Goal: Transaction & Acquisition: Purchase product/service

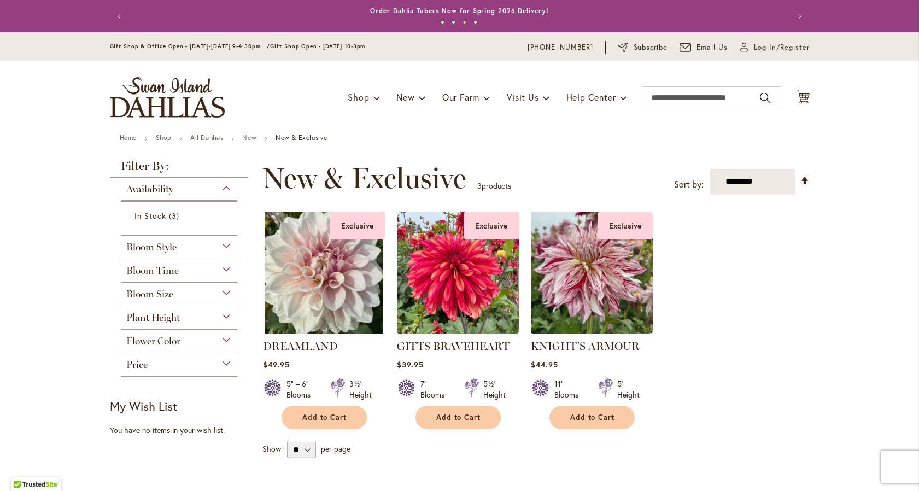
scroll to position [31, 0]
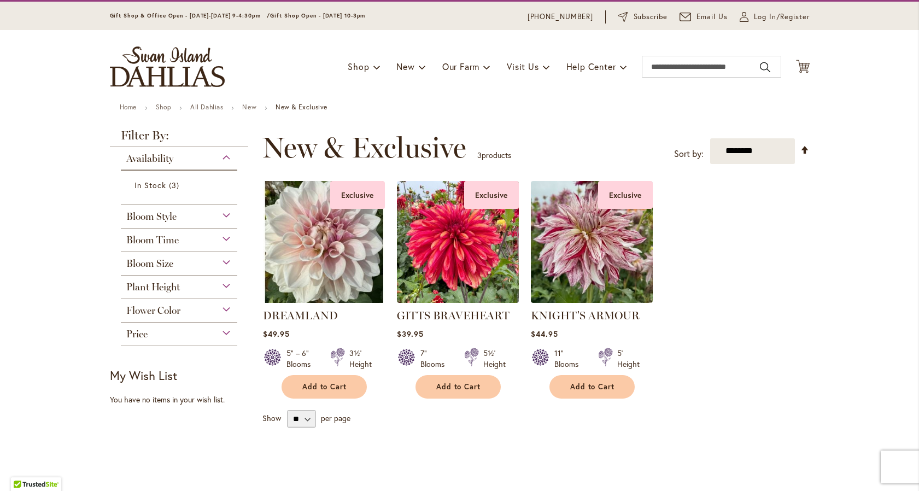
click at [179, 267] on div "Bloom Size" at bounding box center [179, 260] width 117 height 17
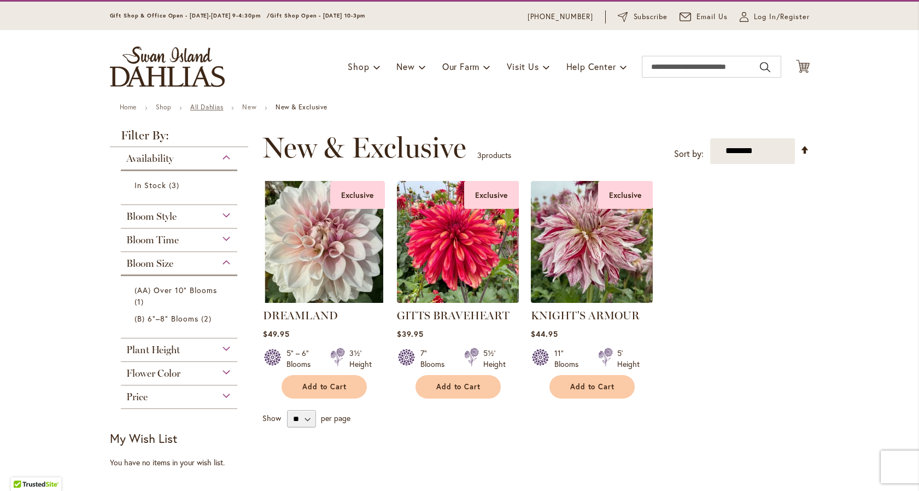
click at [196, 105] on link "All Dahlias" at bounding box center [206, 107] width 33 height 8
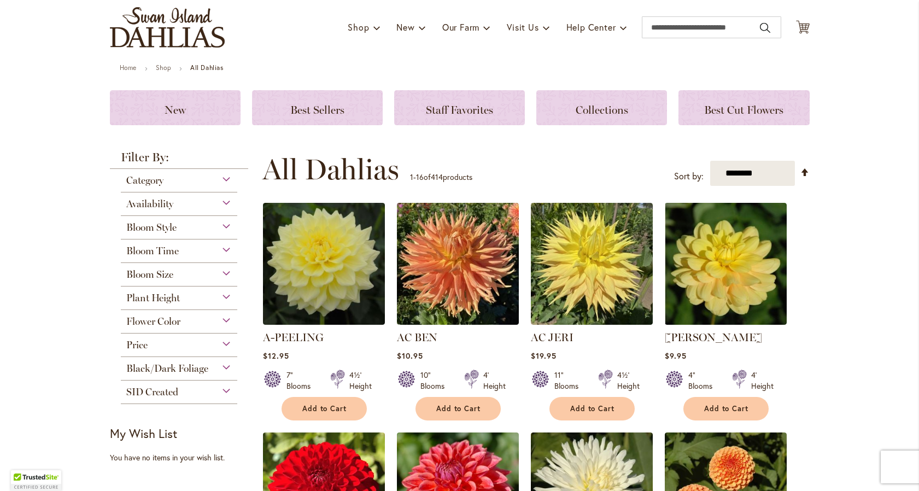
scroll to position [91, 0]
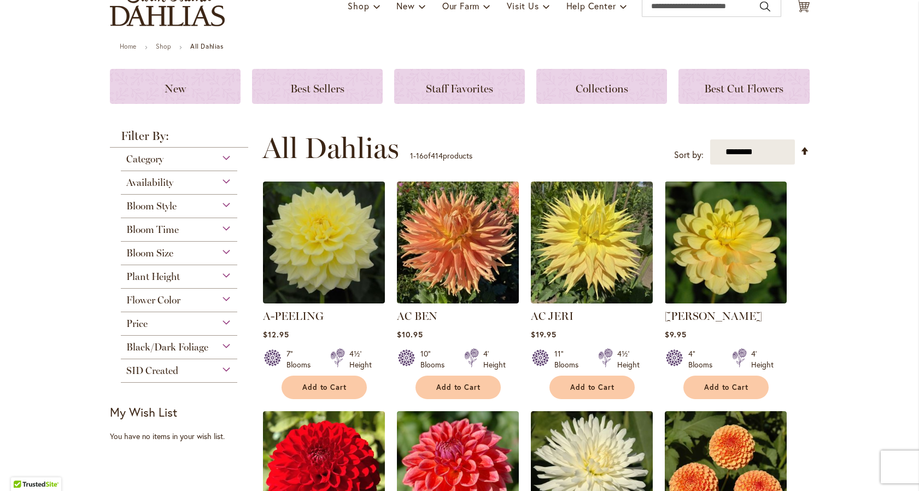
click at [186, 368] on div "SID Created" at bounding box center [179, 367] width 117 height 17
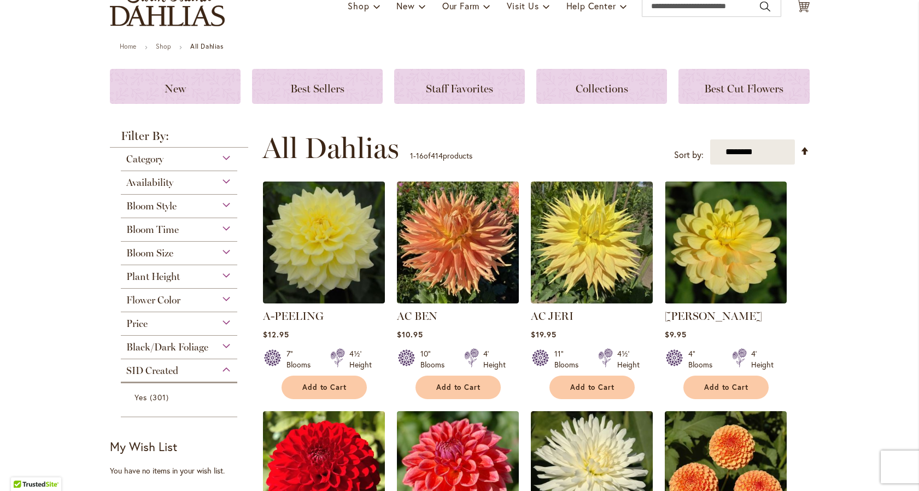
click at [186, 368] on div "SID Created" at bounding box center [179, 367] width 117 height 17
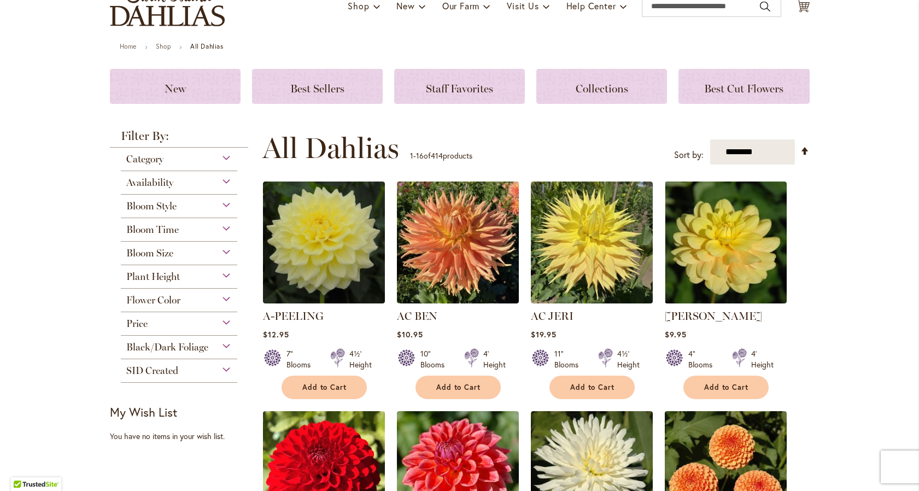
click at [167, 255] on span "Bloom Size" at bounding box center [149, 253] width 47 height 12
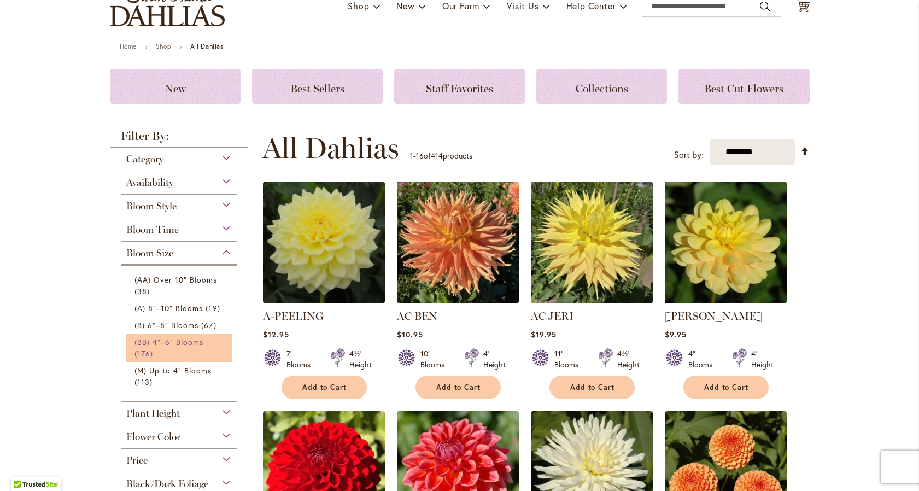
click at [200, 346] on link "(BB) 4"–6" Blooms 176 items" at bounding box center [181, 347] width 92 height 23
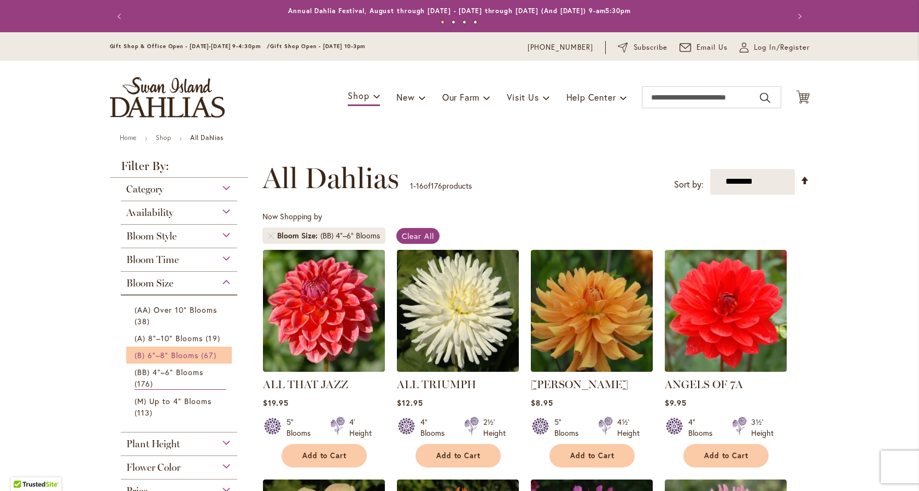
click at [201, 354] on span "67 items" at bounding box center [209, 354] width 17 height 11
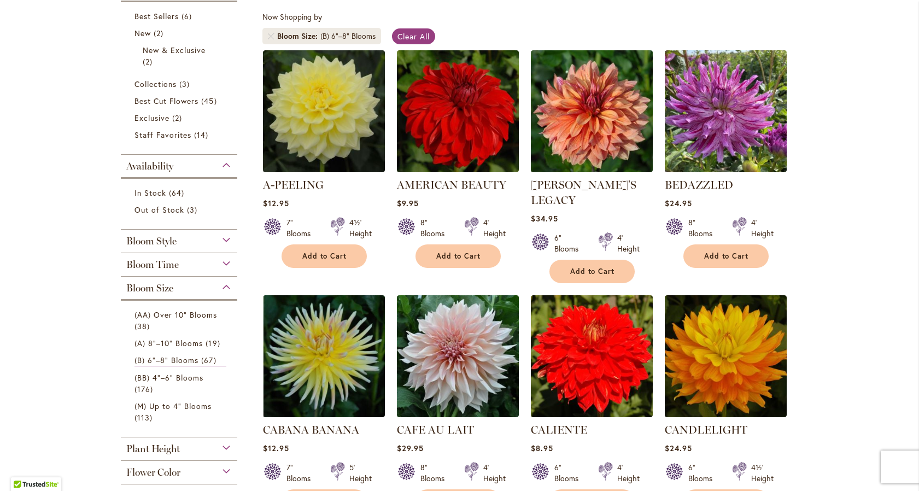
scroll to position [320, 0]
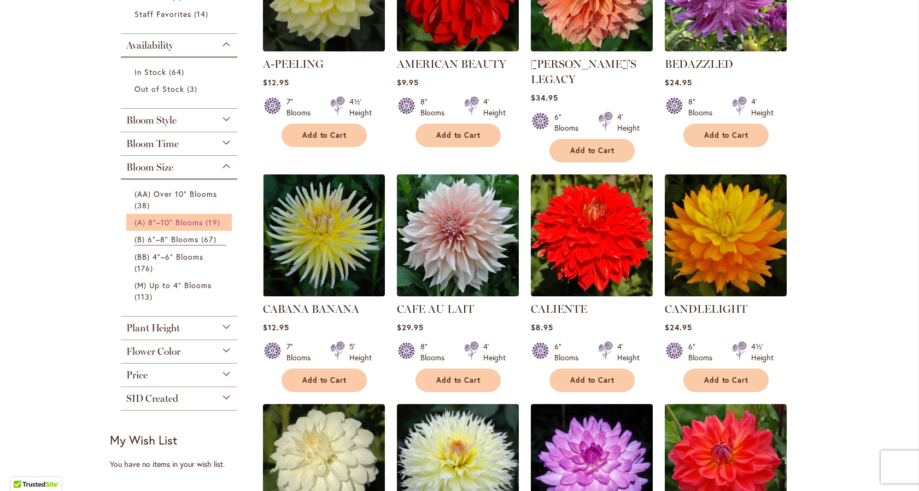
click at [184, 220] on span "(A) 8"–10" Blooms" at bounding box center [169, 222] width 69 height 10
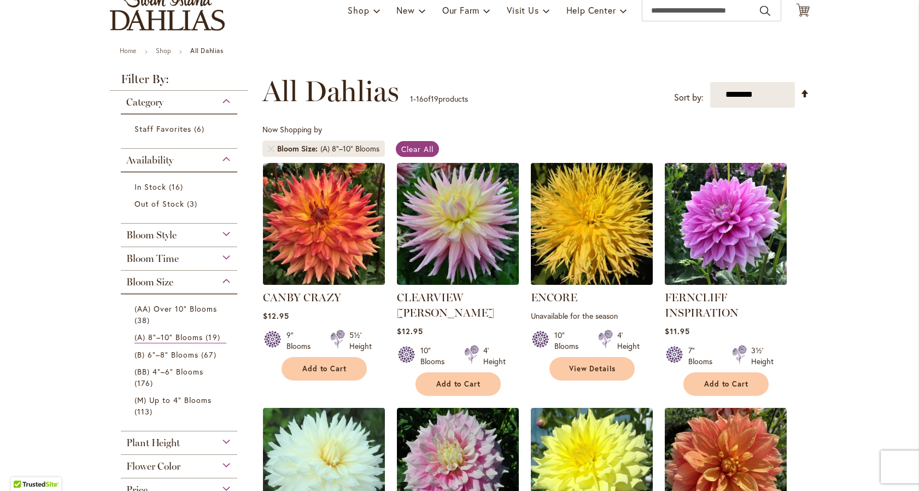
scroll to position [92, 0]
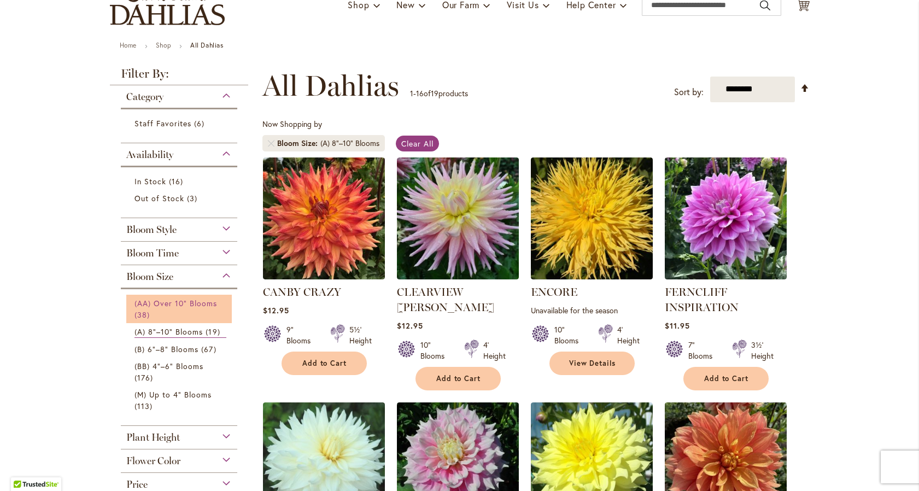
click at [185, 300] on span "(AA) Over 10" Blooms" at bounding box center [176, 303] width 83 height 10
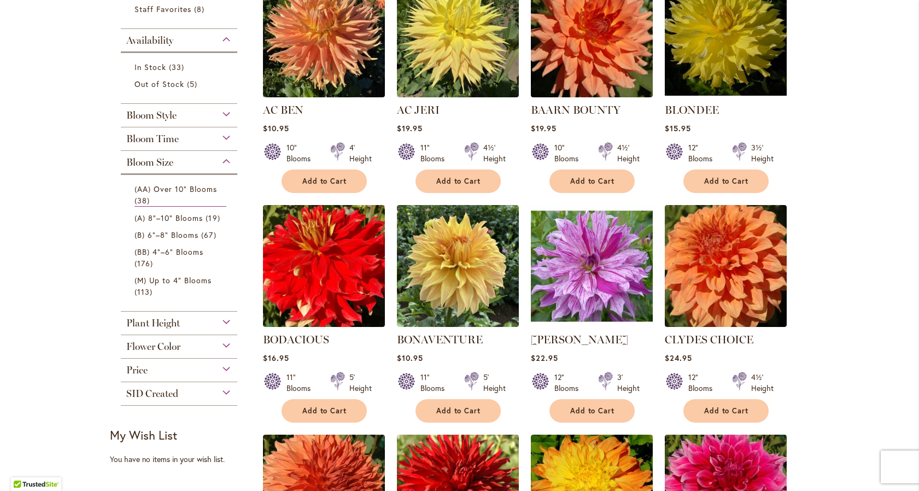
scroll to position [285, 0]
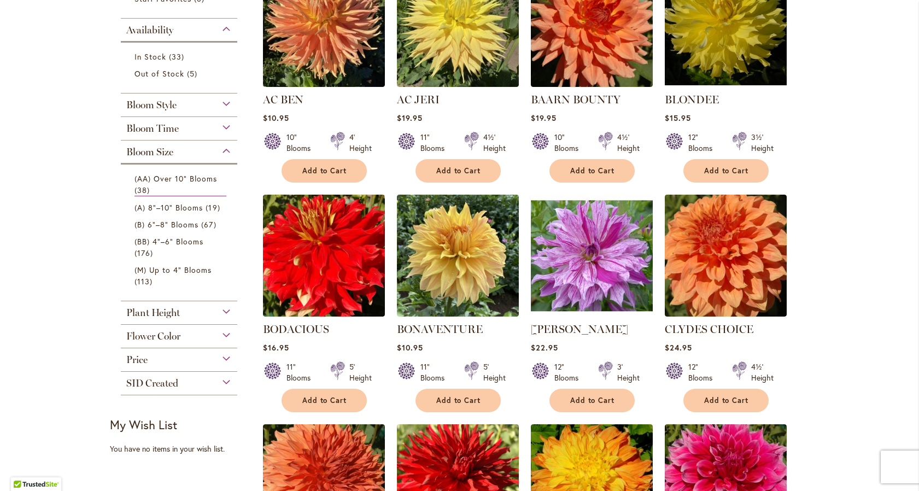
click at [215, 359] on div "Price" at bounding box center [179, 356] width 117 height 17
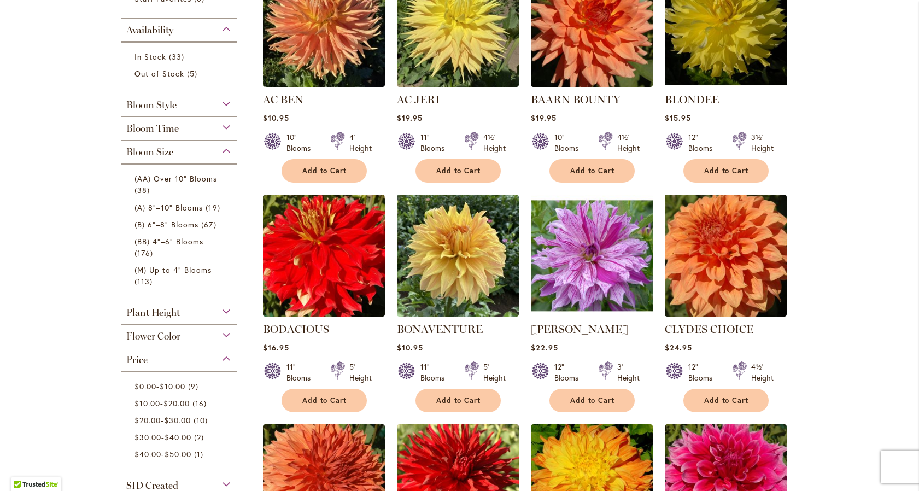
click at [215, 359] on div "Price" at bounding box center [179, 356] width 117 height 17
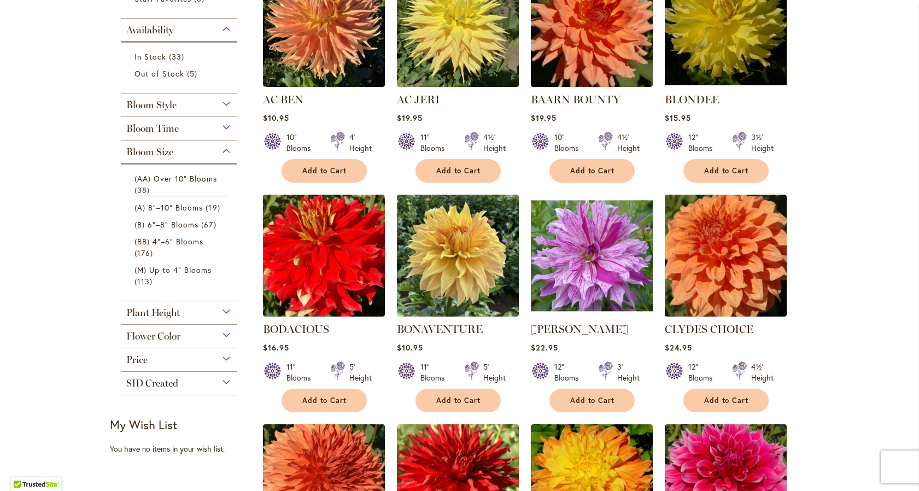
click at [205, 334] on div "Flower Color" at bounding box center [179, 333] width 117 height 17
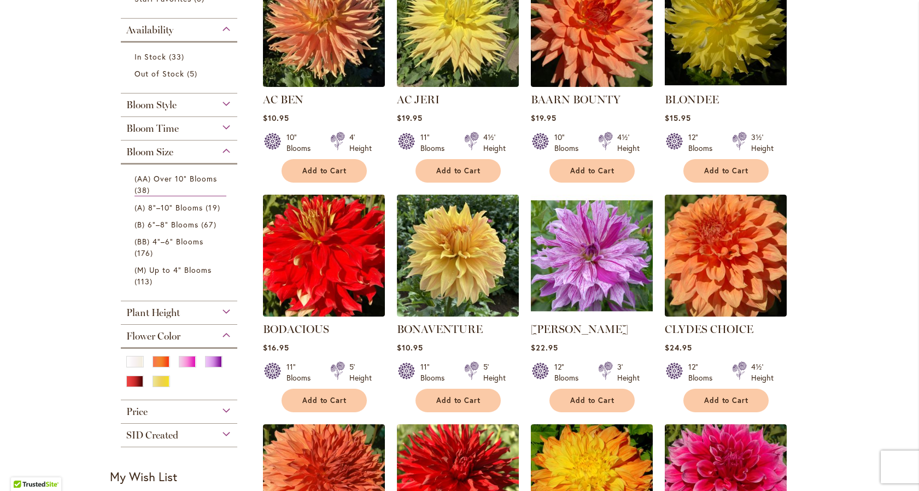
click at [205, 334] on div "Flower Color" at bounding box center [179, 333] width 117 height 17
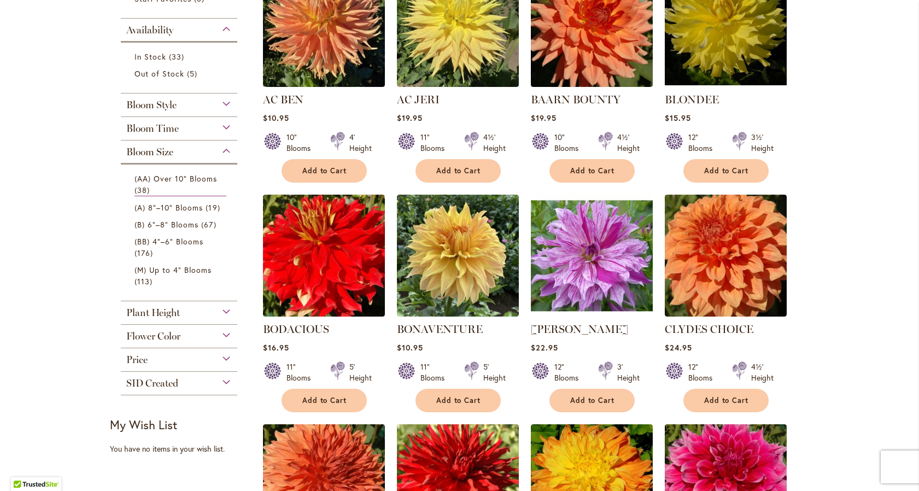
click at [215, 313] on div "Plant Height" at bounding box center [179, 309] width 117 height 17
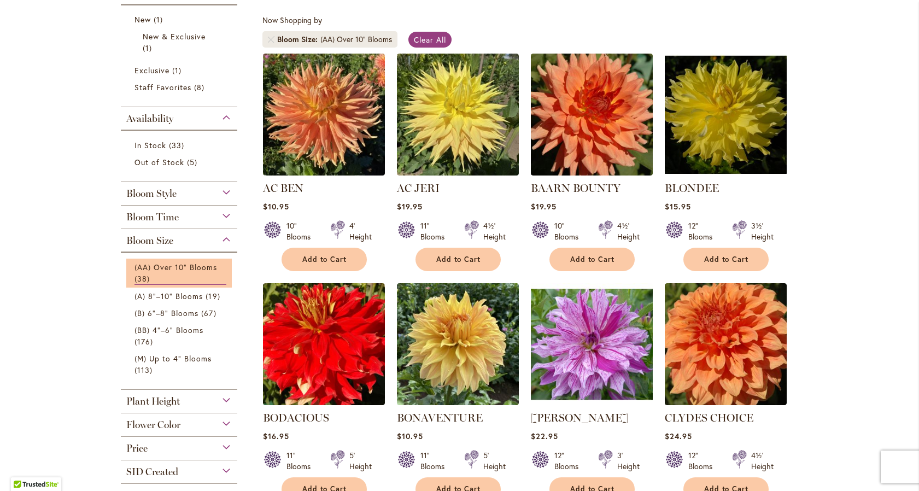
scroll to position [192, 0]
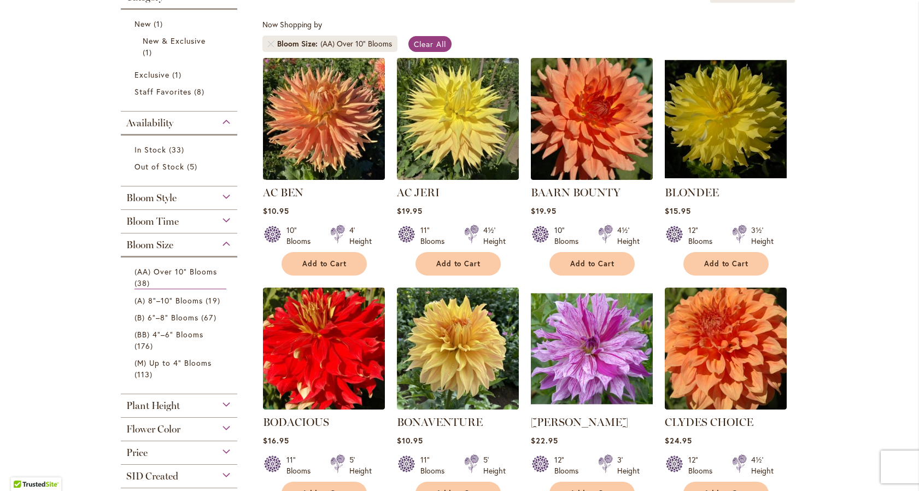
click at [219, 218] on div "Bloom Time" at bounding box center [179, 218] width 117 height 17
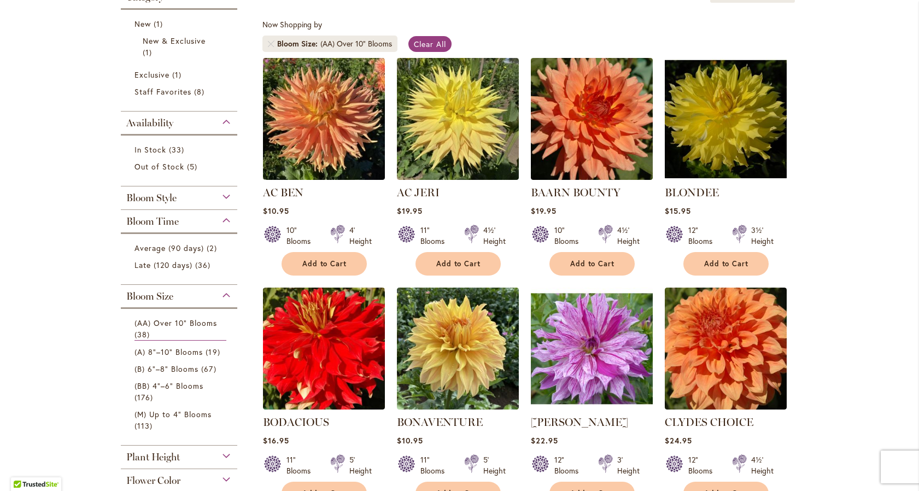
click at [219, 218] on div "Bloom Time" at bounding box center [179, 218] width 117 height 17
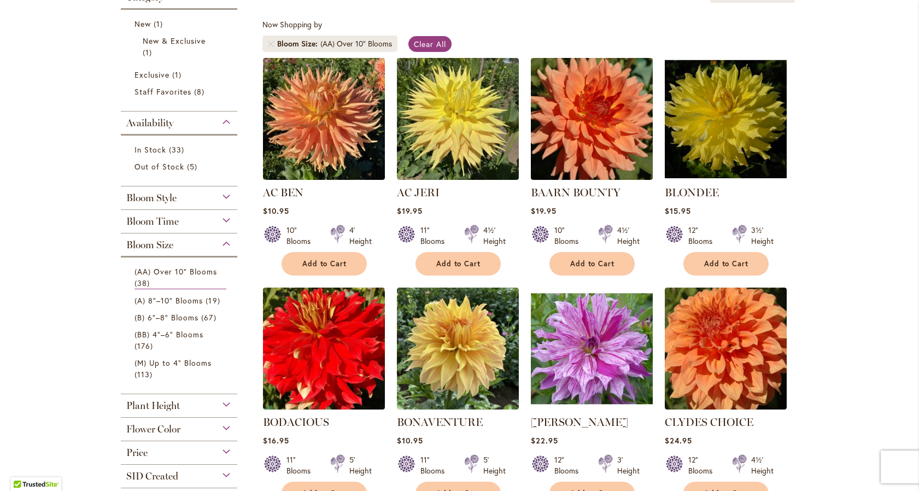
click at [220, 197] on div "Bloom Style" at bounding box center [179, 194] width 117 height 17
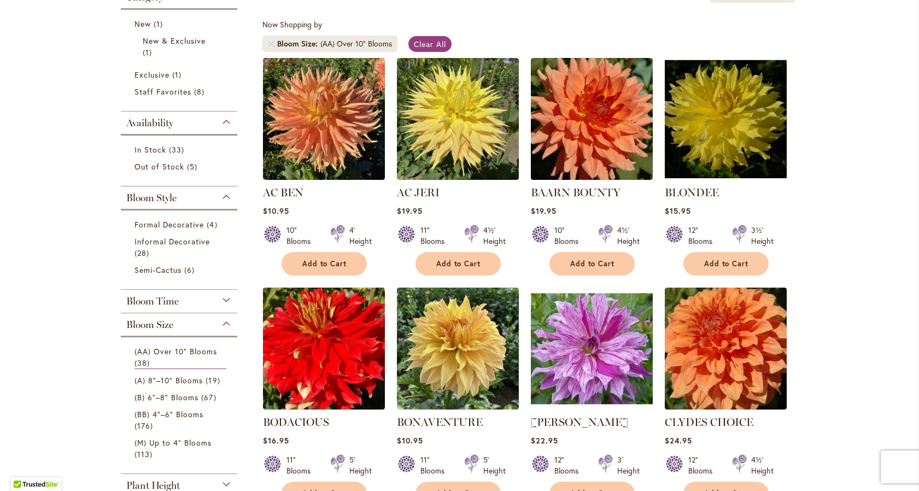
click at [220, 197] on div "Bloom Style" at bounding box center [179, 194] width 117 height 17
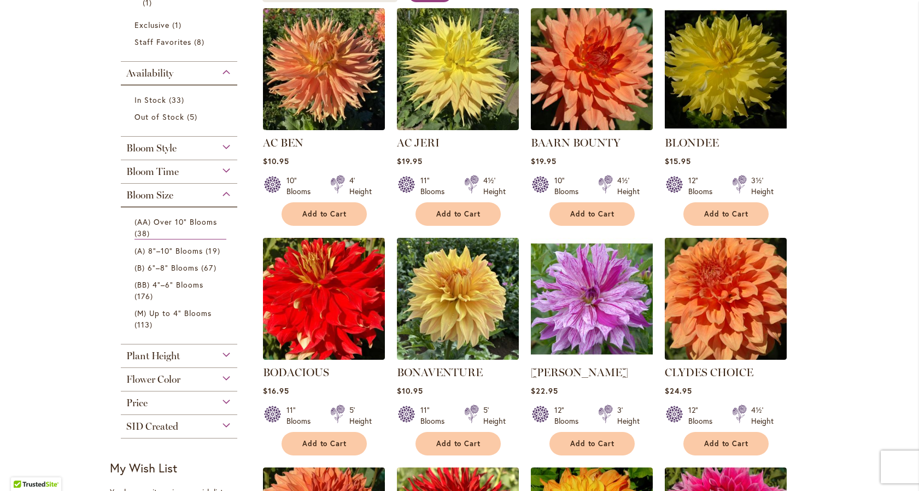
scroll to position [230, 0]
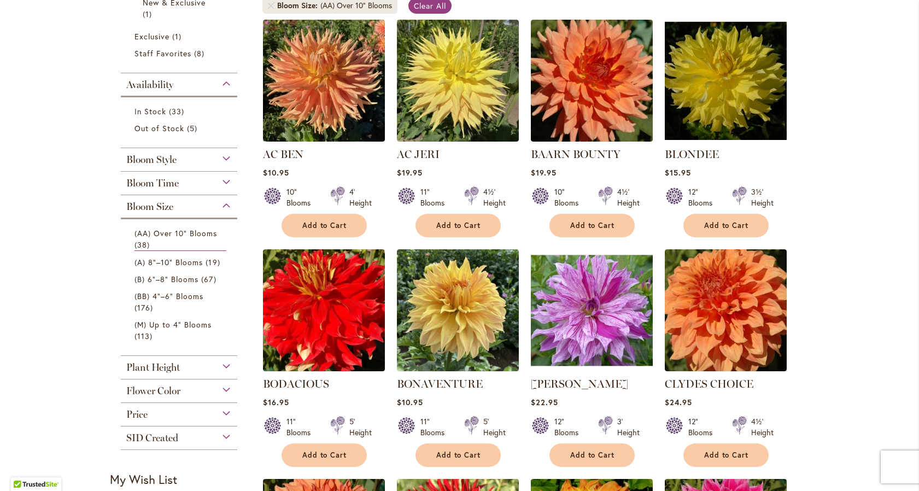
click at [172, 186] on span "Bloom Time" at bounding box center [152, 183] width 52 height 12
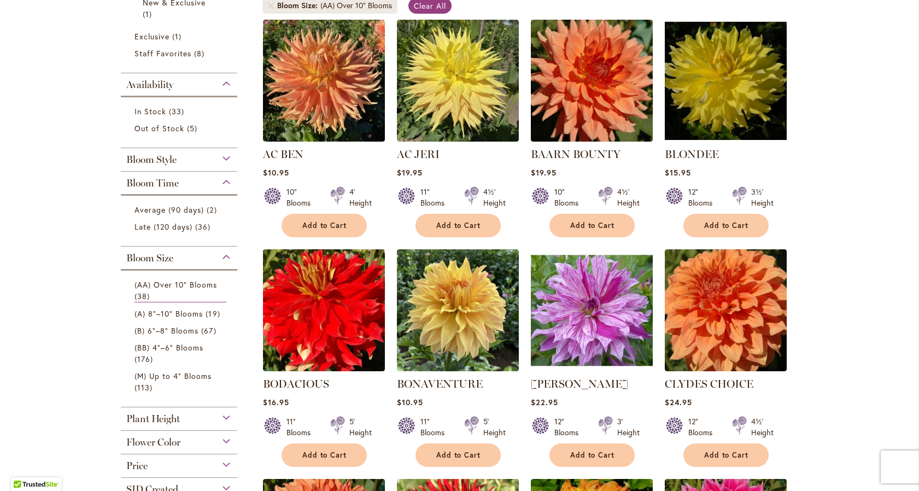
click at [162, 161] on span "Bloom Style" at bounding box center [151, 160] width 50 height 12
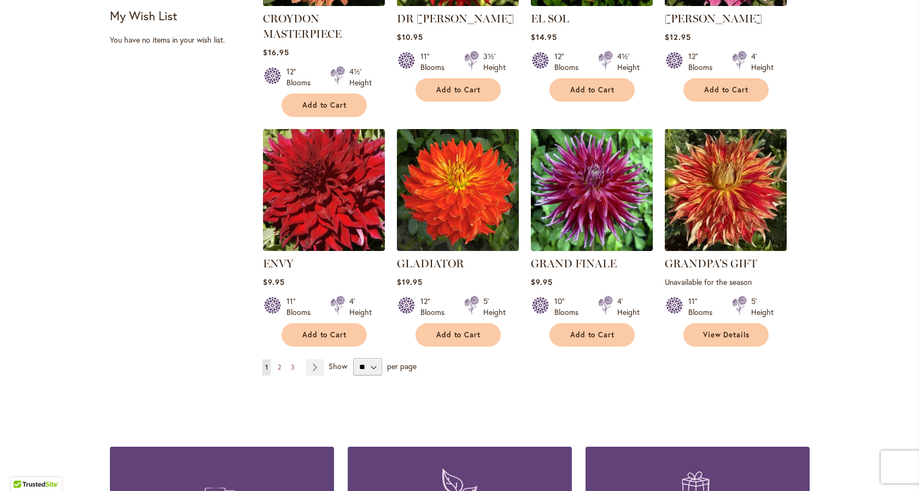
scroll to position [865, 0]
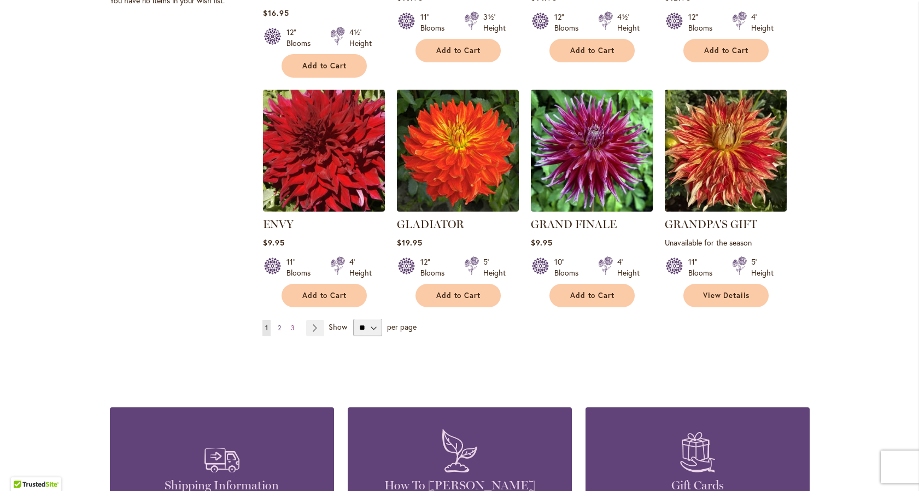
click at [278, 325] on span "2" at bounding box center [279, 328] width 3 height 8
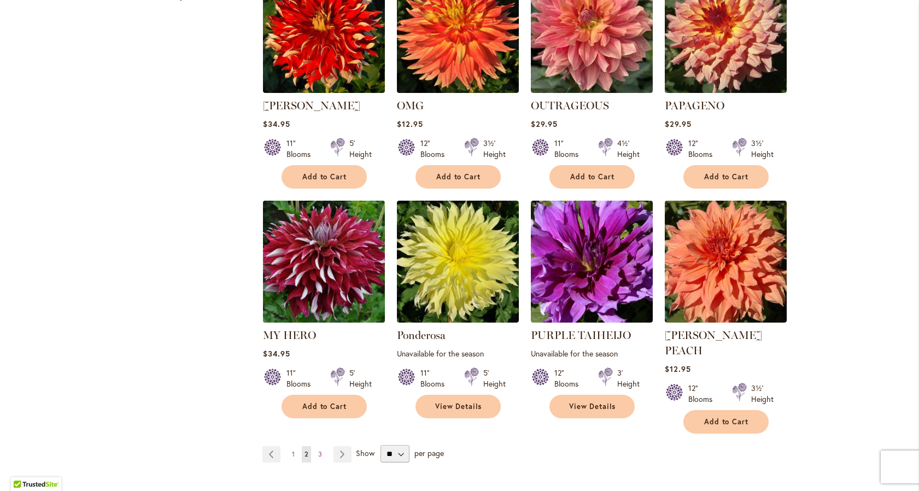
scroll to position [772, 0]
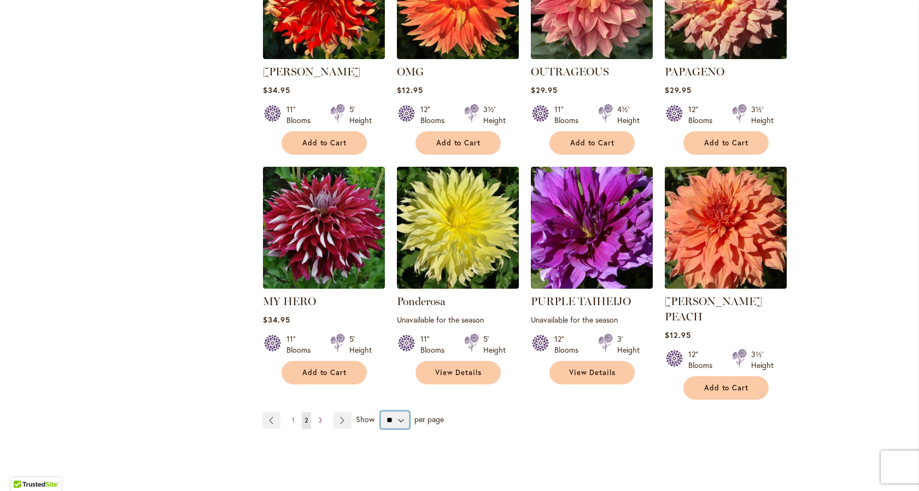
click at [390, 411] on select "** ** ** **" at bounding box center [395, 419] width 29 height 17
select select "**"
click at [381, 411] on select "** ** ** **" at bounding box center [395, 419] width 29 height 17
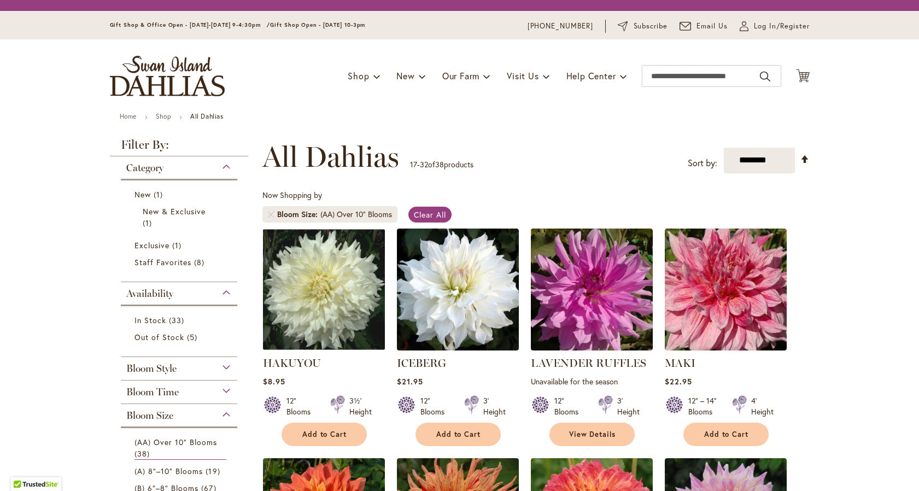
select select "**"
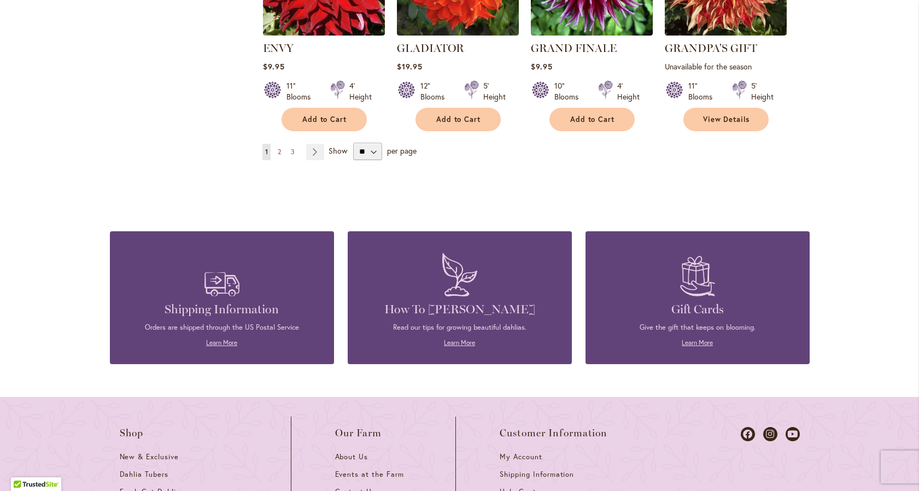
scroll to position [827, 0]
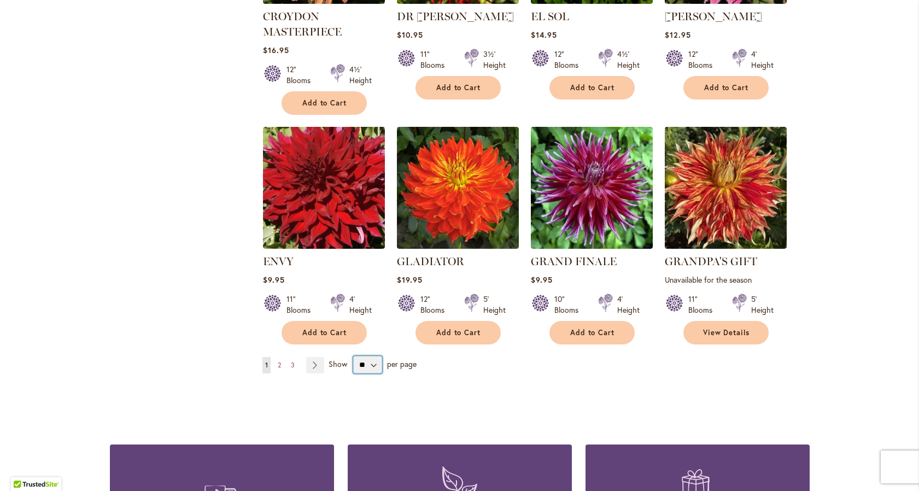
click at [370, 361] on select "** ** ** **" at bounding box center [367, 364] width 29 height 17
select select "**"
click at [353, 356] on select "** ** ** **" at bounding box center [367, 364] width 29 height 17
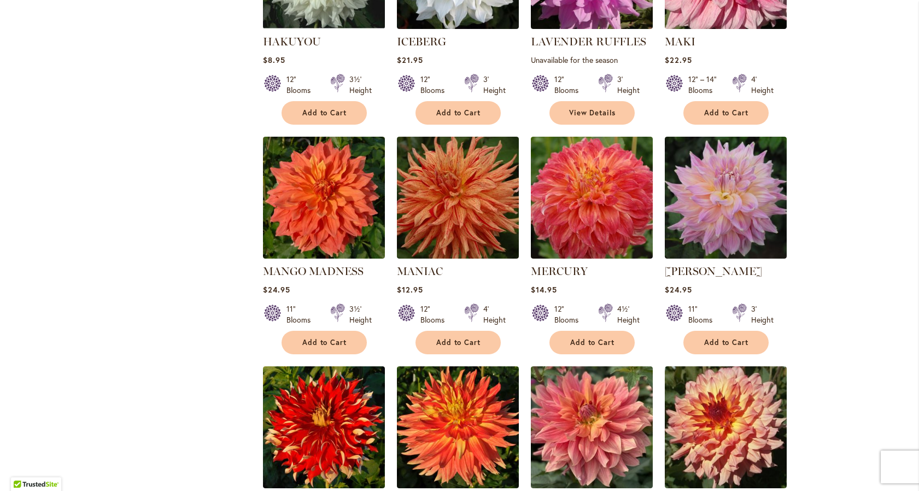
scroll to position [1312, 0]
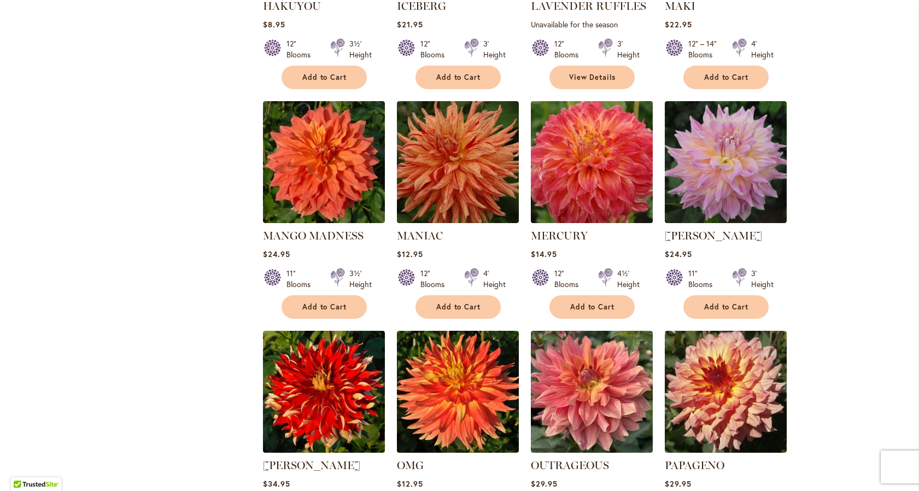
click at [542, 183] on img at bounding box center [592, 162] width 128 height 128
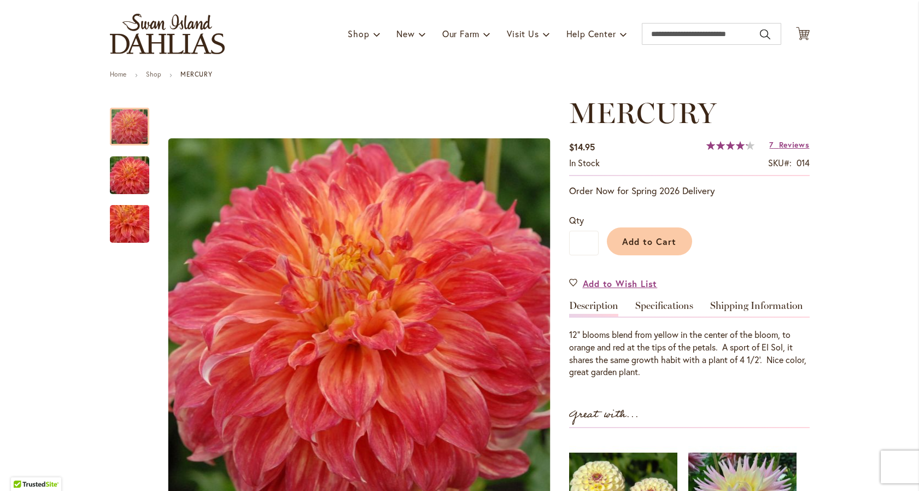
scroll to position [84, 0]
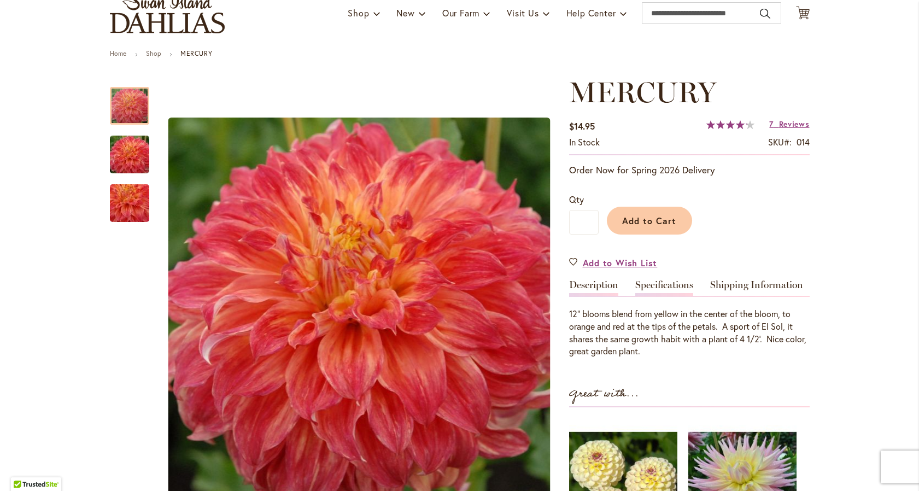
click at [665, 285] on link "Specifications" at bounding box center [664, 288] width 58 height 16
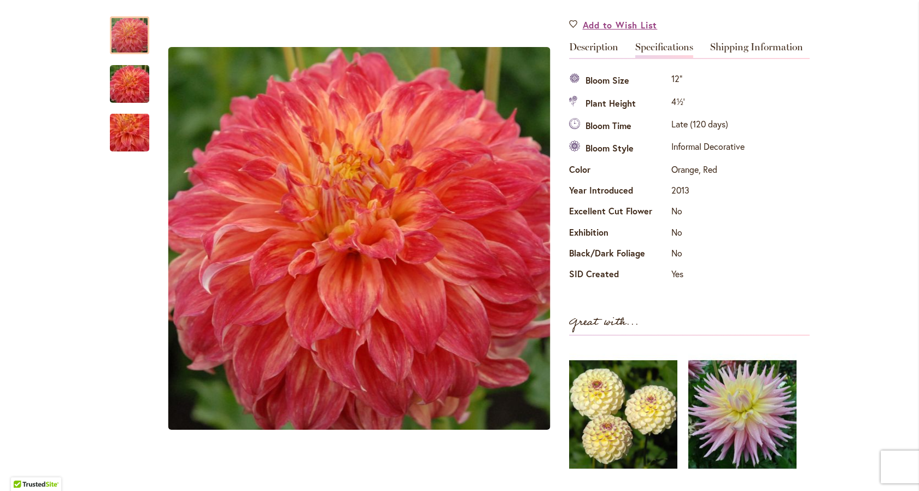
scroll to position [299, 0]
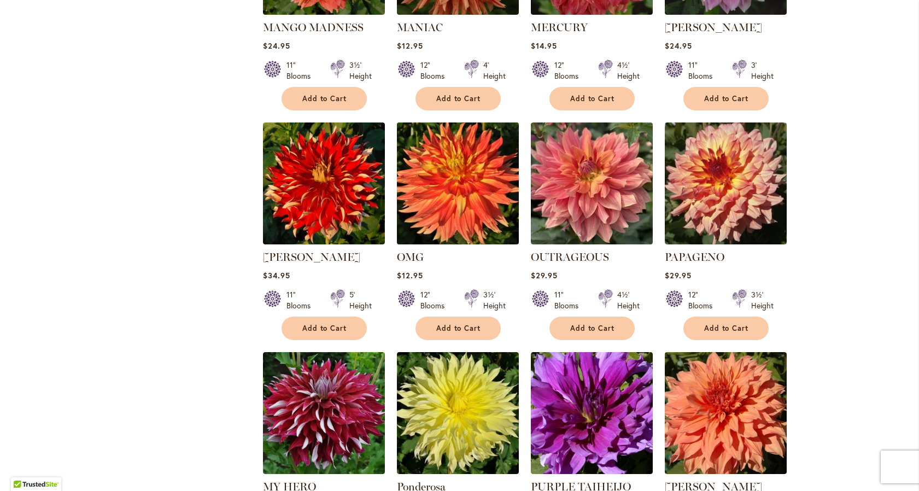
scroll to position [1540, 0]
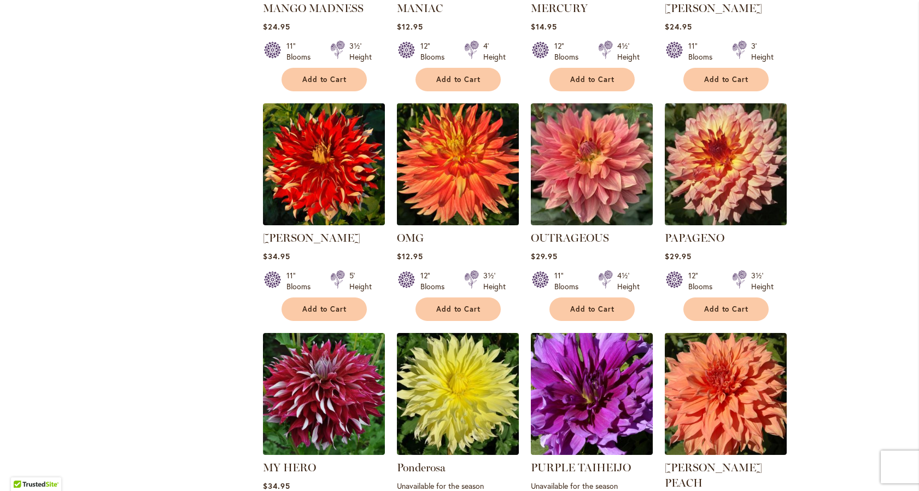
click at [438, 176] on img at bounding box center [458, 164] width 128 height 128
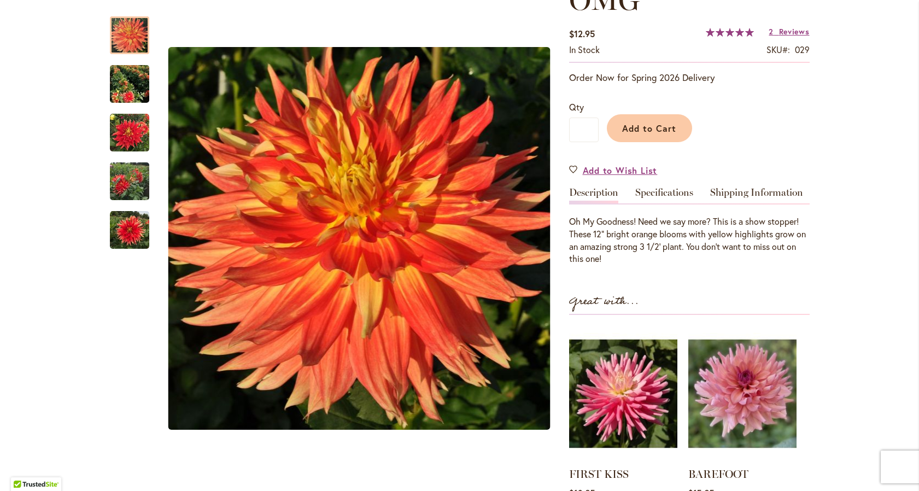
scroll to position [201, 0]
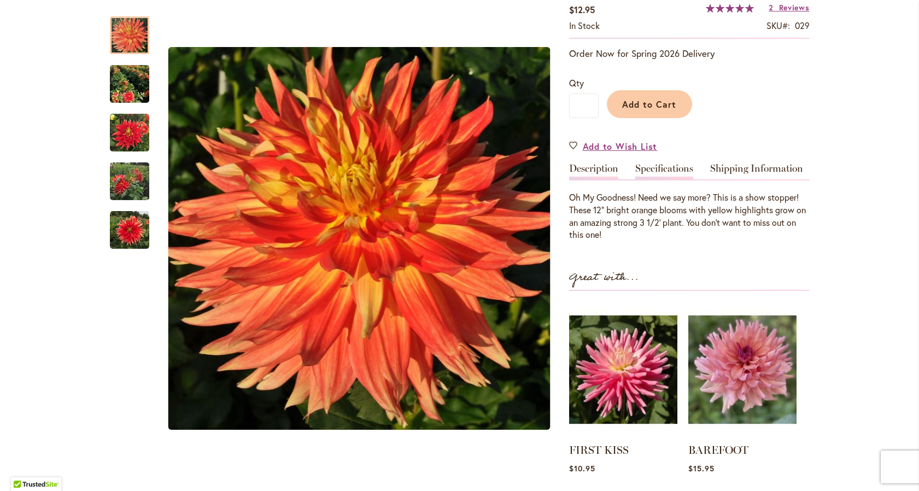
click at [656, 170] on link "Specifications" at bounding box center [664, 171] width 58 height 16
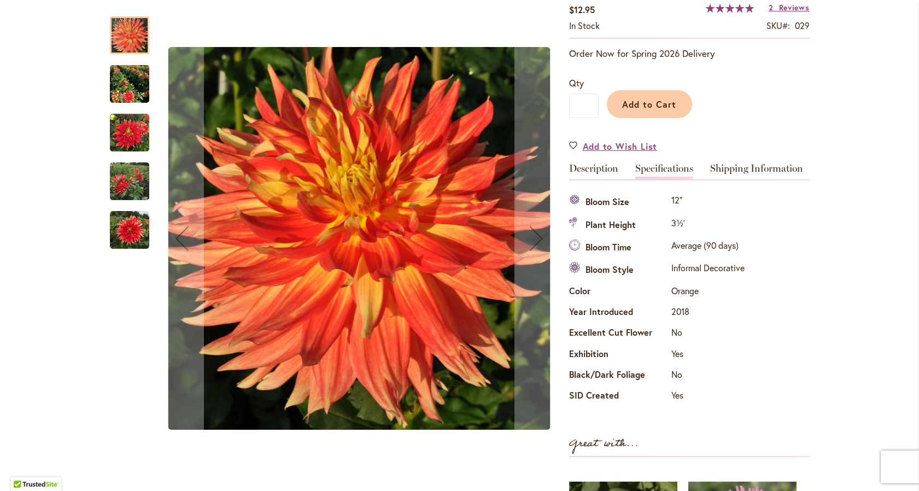
click at [141, 228] on img "Omg" at bounding box center [129, 230] width 39 height 39
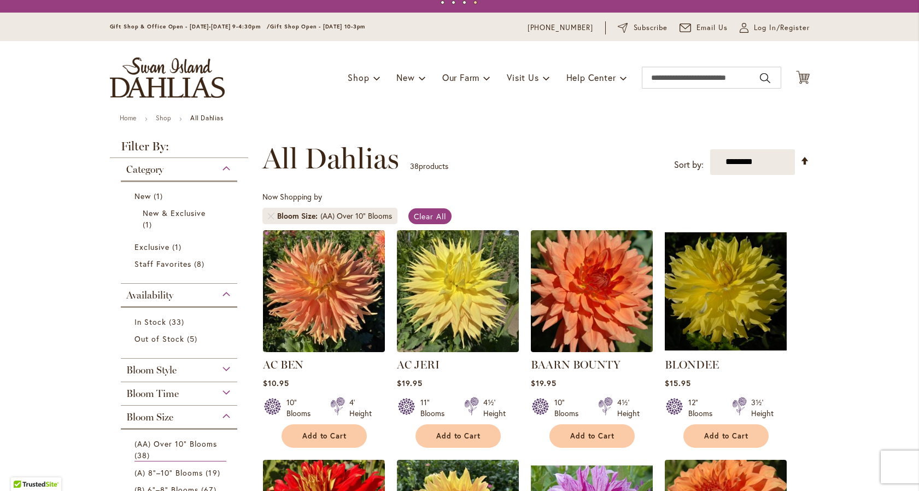
scroll to position [21, 0]
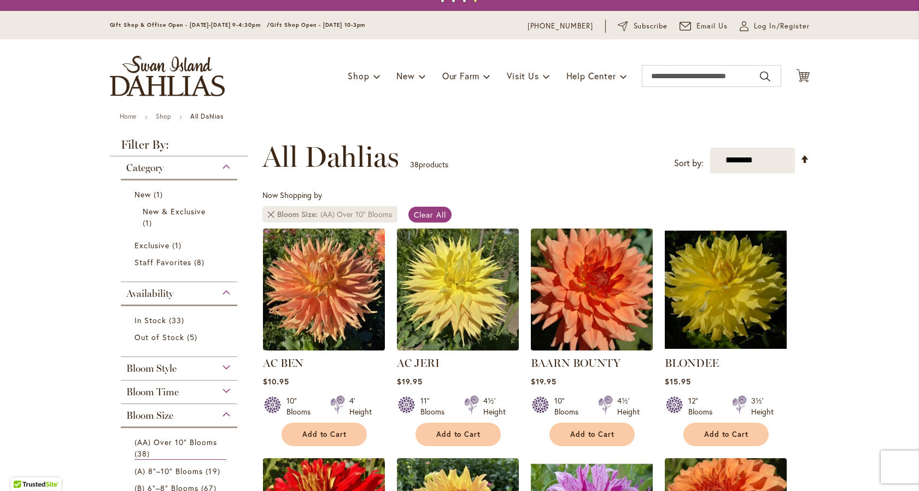
click at [268, 213] on link at bounding box center [271, 214] width 7 height 7
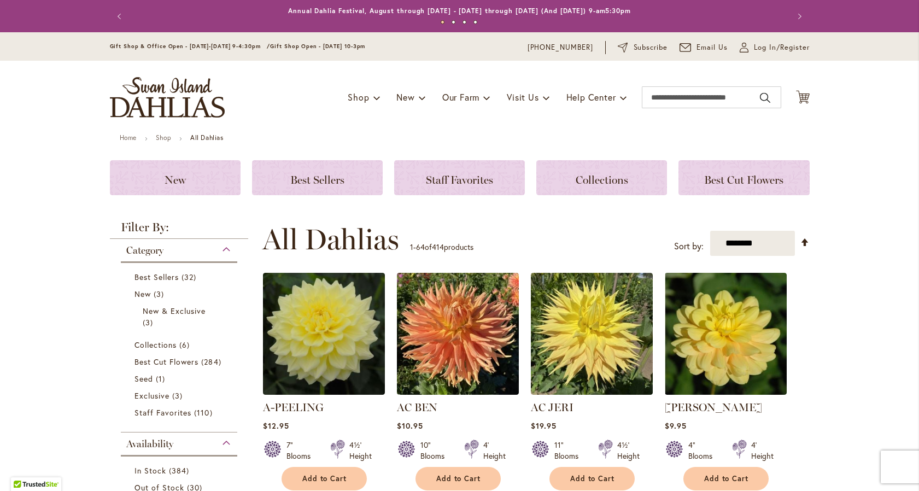
click at [194, 140] on strong "All Dahlias" at bounding box center [206, 137] width 33 height 8
click at [189, 110] on img "store logo" at bounding box center [167, 97] width 115 height 40
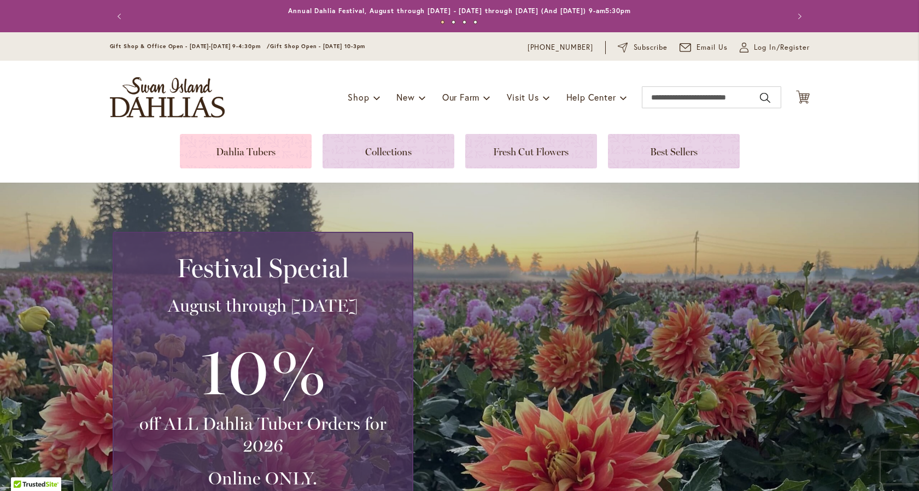
click at [252, 157] on link at bounding box center [246, 151] width 132 height 34
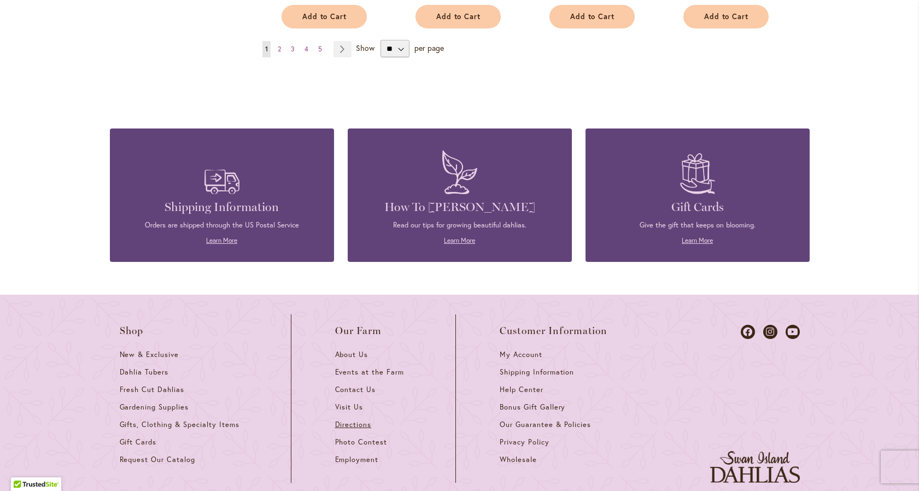
scroll to position [936, 0]
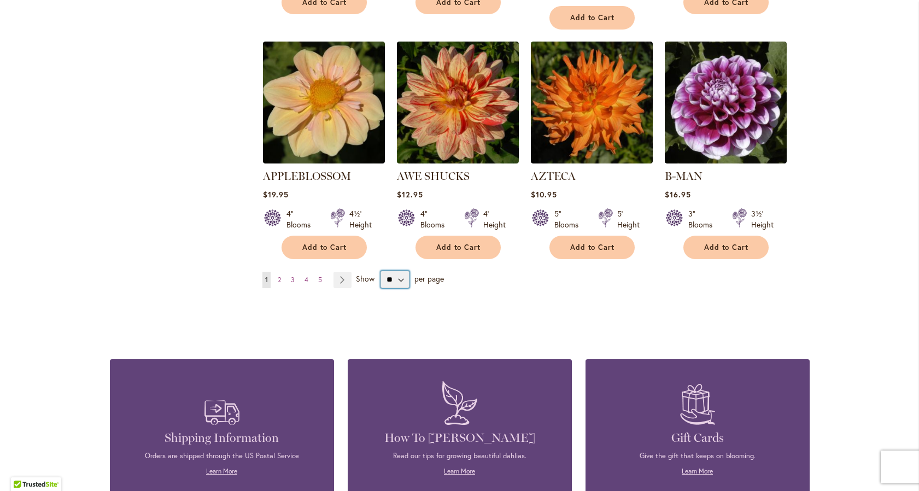
click at [398, 271] on select "** ** ** **" at bounding box center [395, 279] width 29 height 17
select select "**"
click at [381, 271] on select "** ** ** **" at bounding box center [395, 279] width 29 height 17
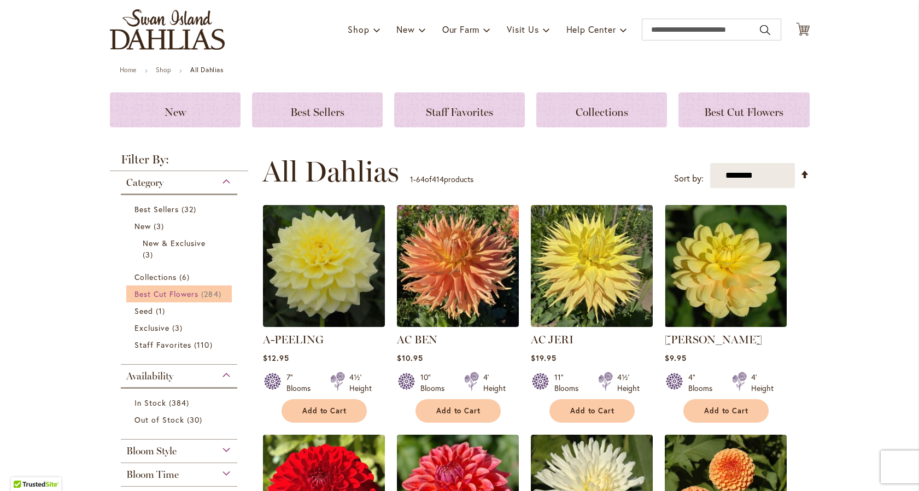
scroll to position [165, 0]
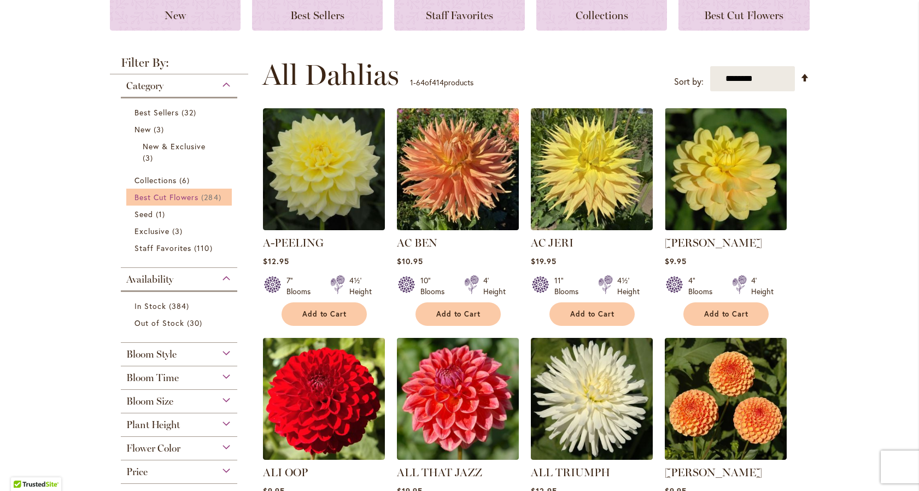
click at [194, 197] on span "Best Cut Flowers" at bounding box center [167, 197] width 65 height 10
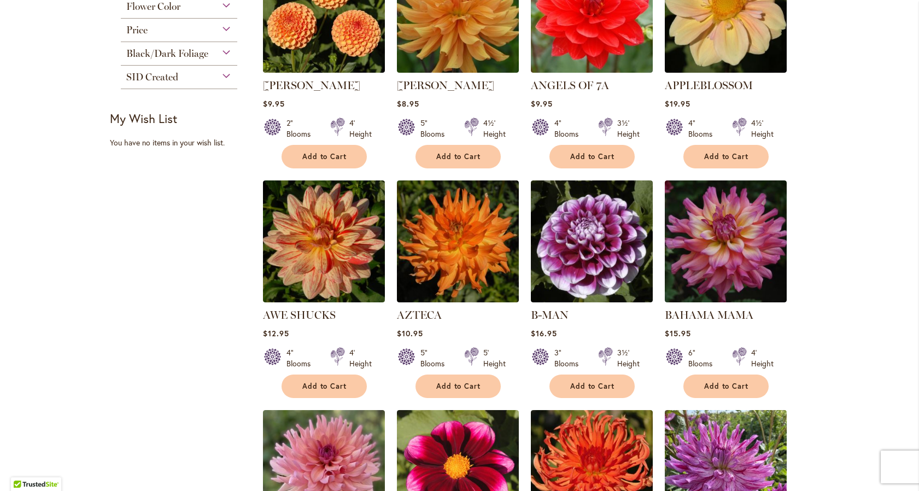
scroll to position [528, 0]
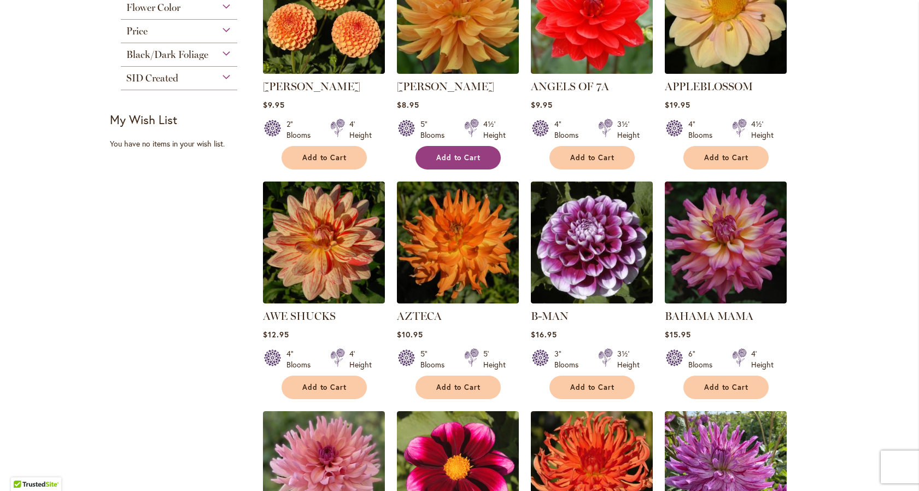
click at [457, 153] on span "Add to Cart" at bounding box center [458, 157] width 45 height 9
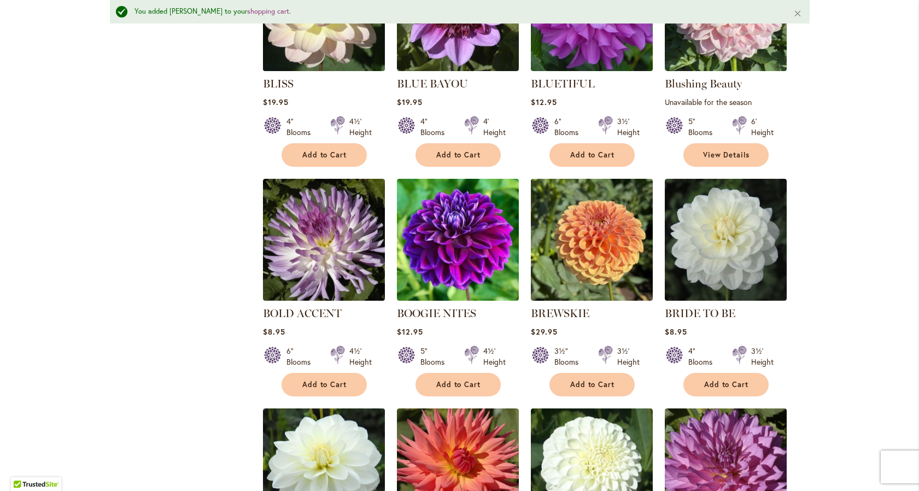
scroll to position [1727, 0]
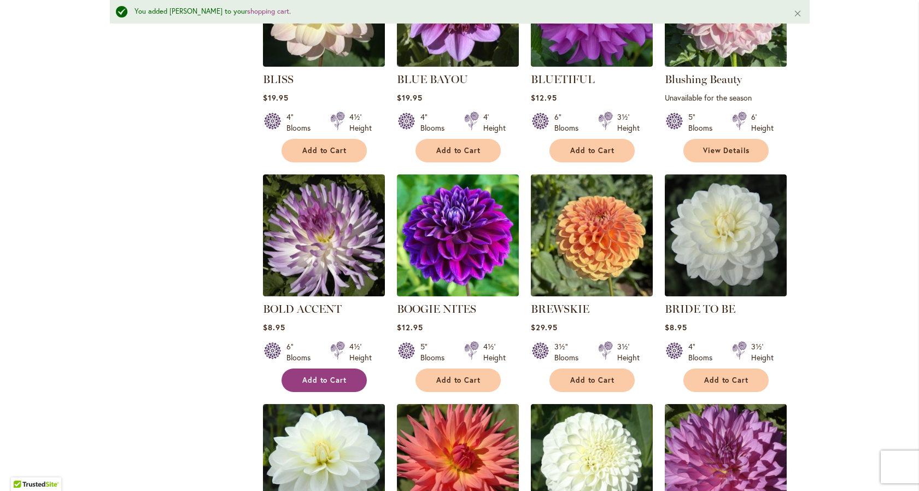
click at [341, 376] on span "Add to Cart" at bounding box center [324, 380] width 45 height 9
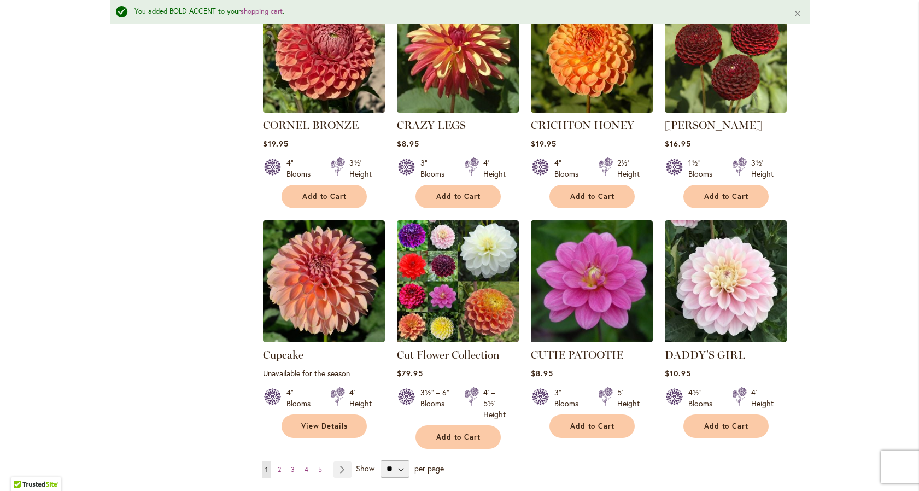
scroll to position [3648, 0]
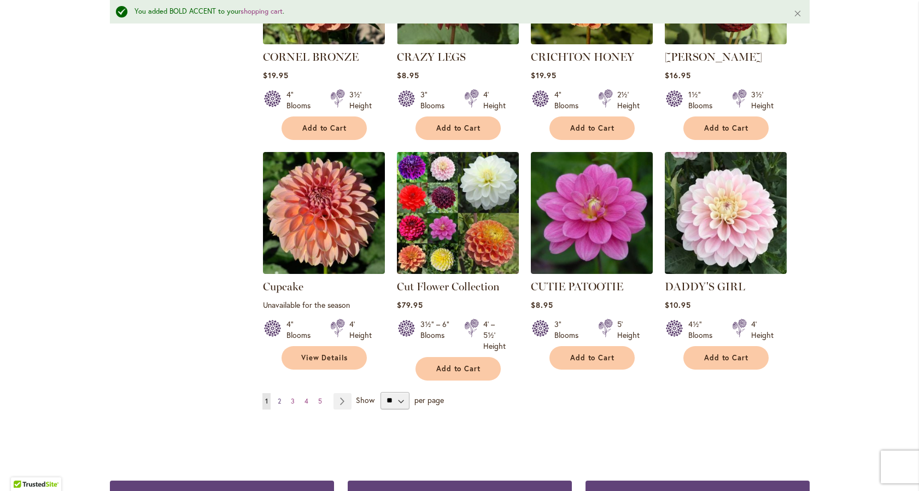
click at [278, 393] on link "Page 2" at bounding box center [279, 401] width 9 height 16
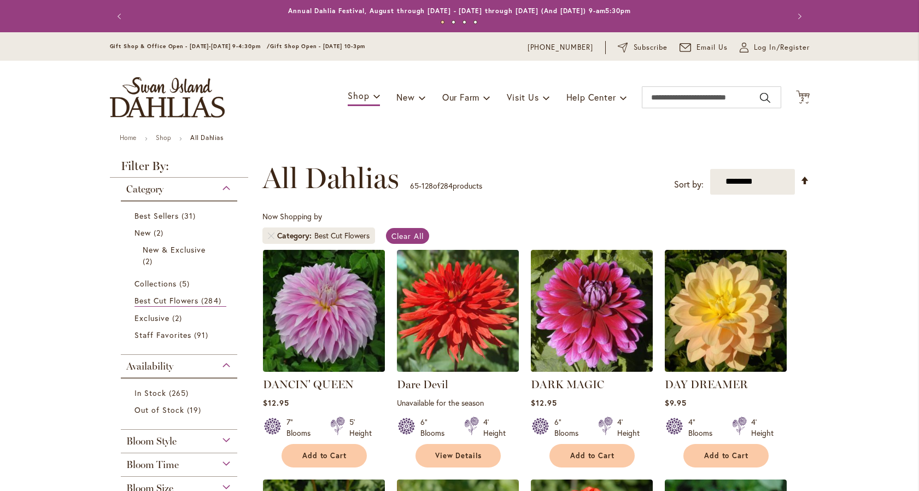
scroll to position [170, 0]
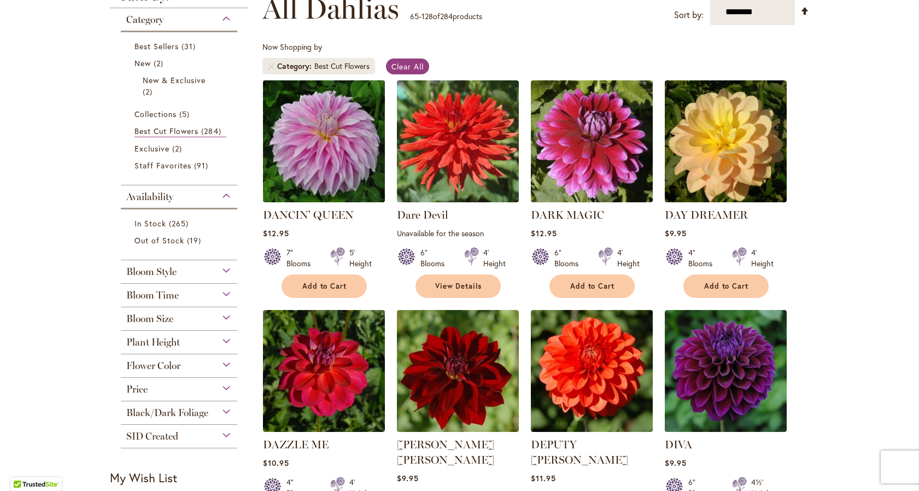
click at [305, 167] on img at bounding box center [324, 141] width 128 height 128
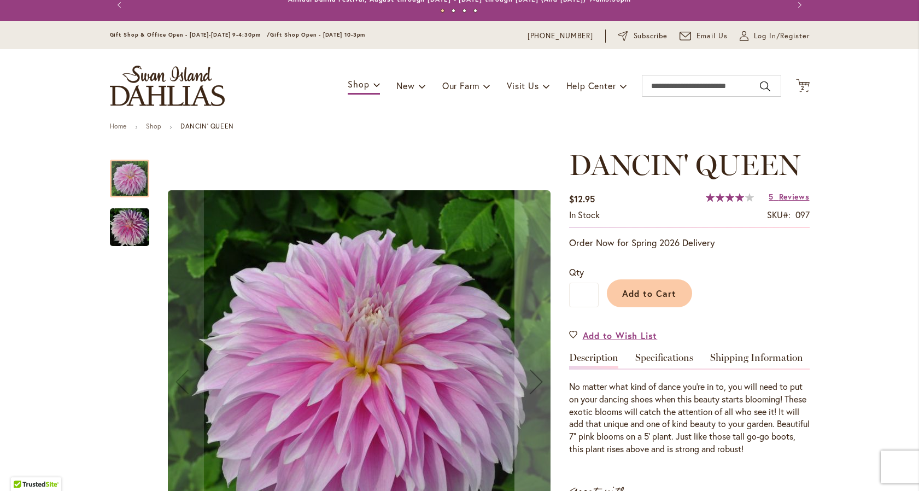
scroll to position [15, 0]
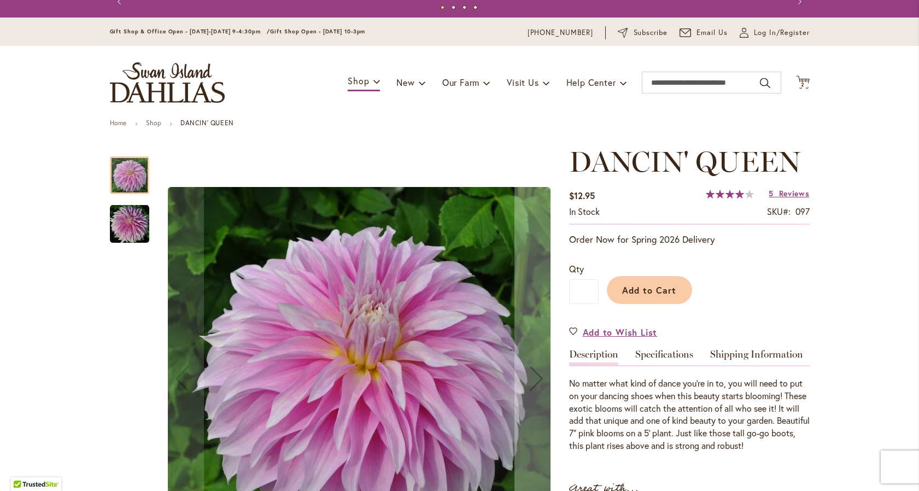
click at [127, 229] on img "Dancin' Queen" at bounding box center [129, 224] width 39 height 39
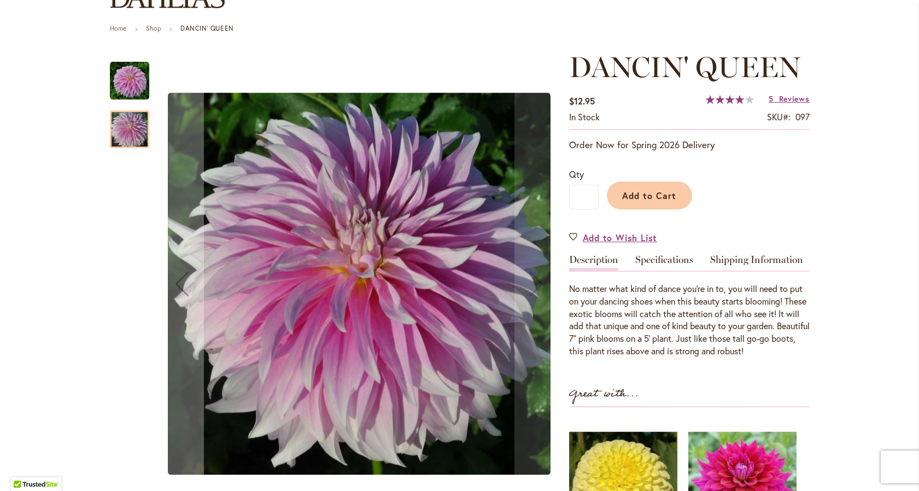
scroll to position [181, 0]
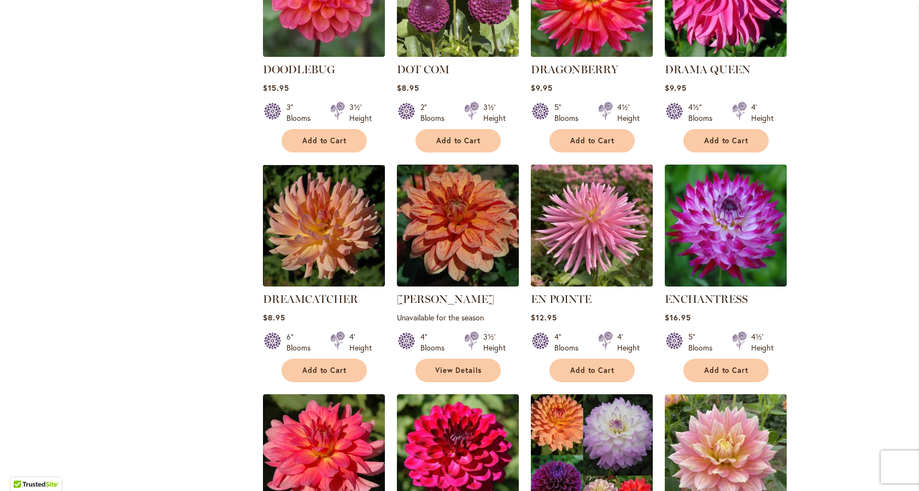
scroll to position [819, 0]
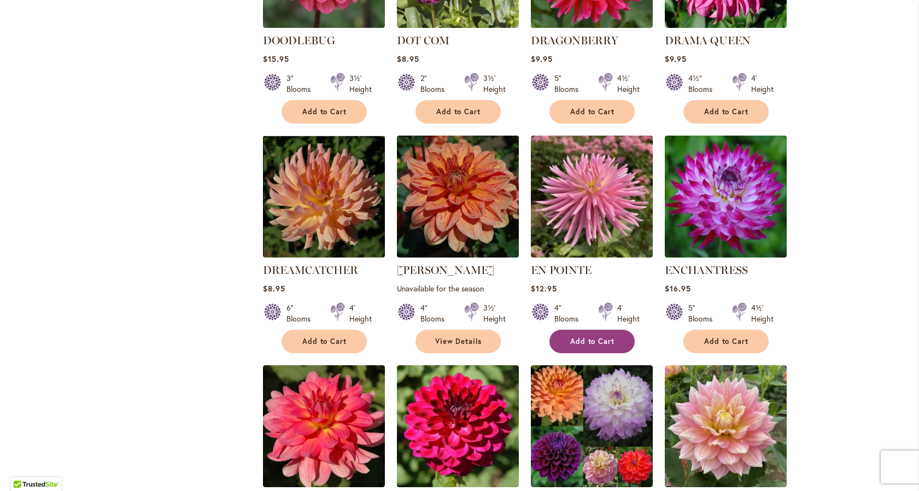
click at [574, 337] on span "Add to Cart" at bounding box center [592, 341] width 45 height 9
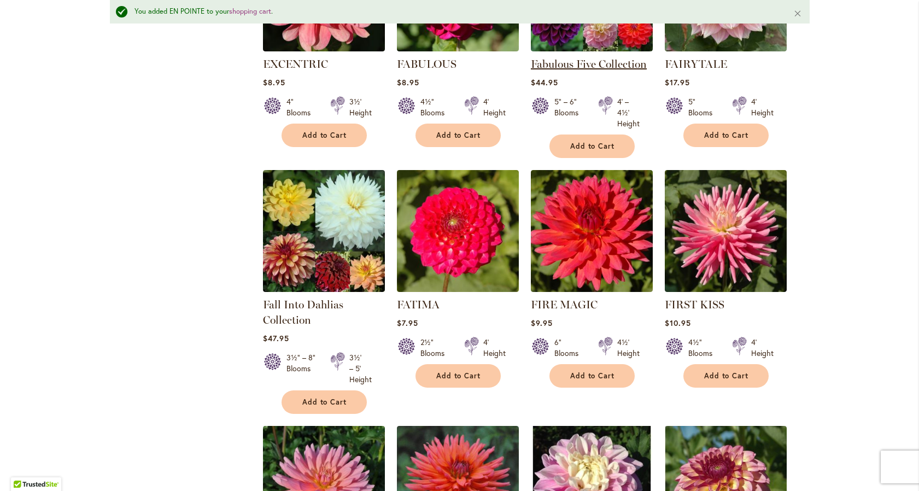
scroll to position [1287, 0]
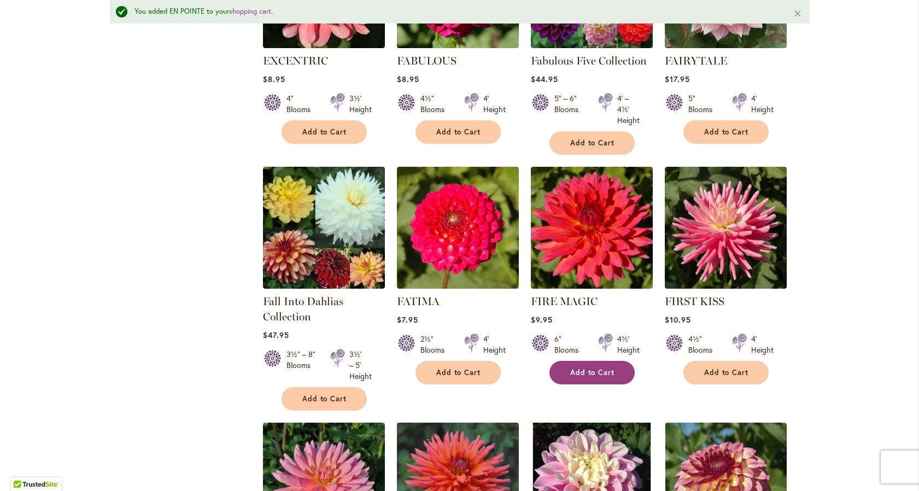
click at [597, 361] on button "Add to Cart" at bounding box center [592, 373] width 85 height 24
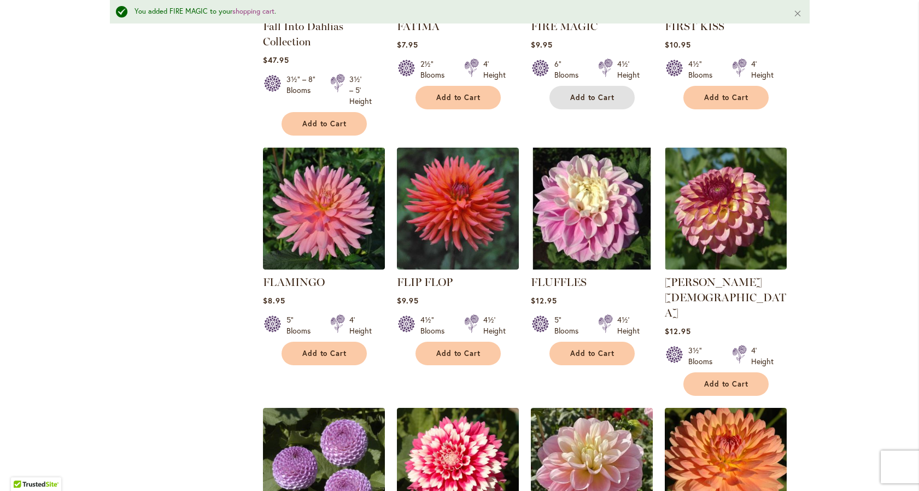
scroll to position [1566, 0]
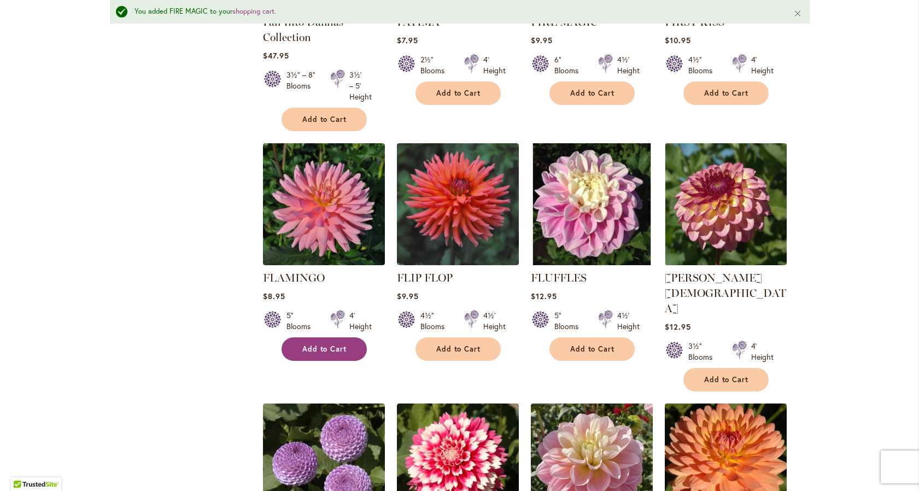
click at [337, 344] on span "Add to Cart" at bounding box center [324, 348] width 45 height 9
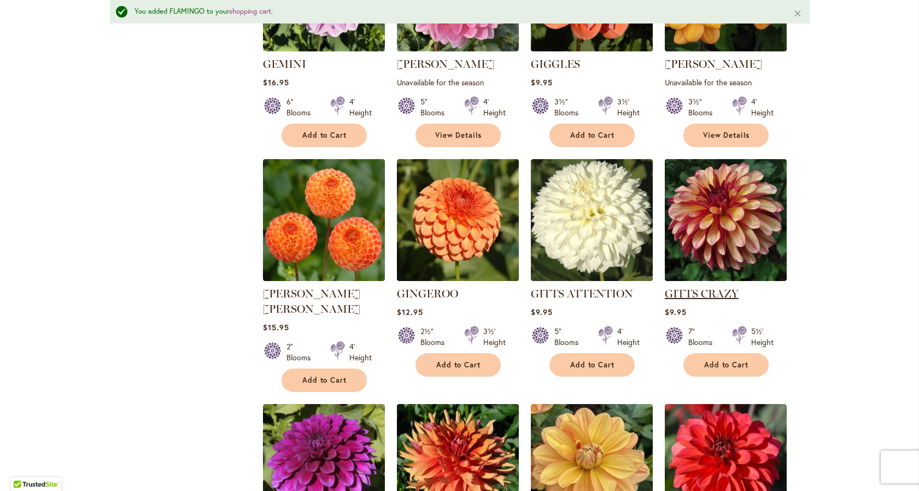
scroll to position [2531, 0]
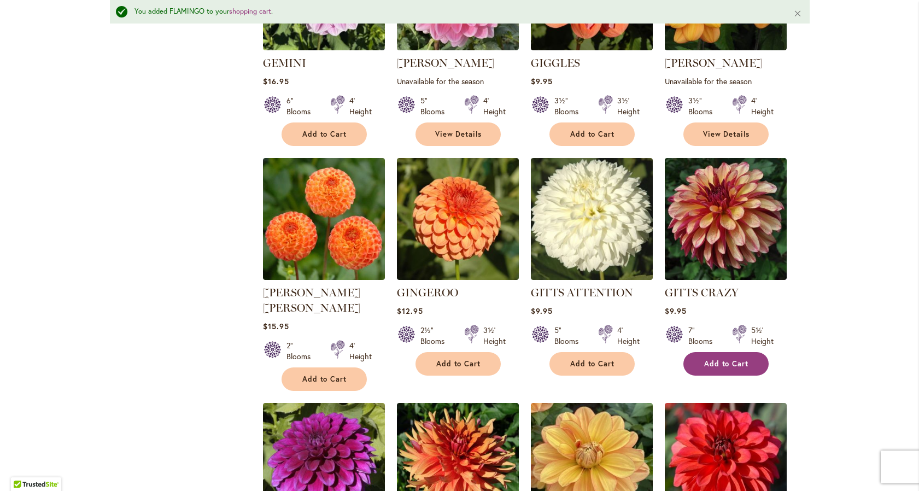
click at [723, 359] on span "Add to Cart" at bounding box center [726, 363] width 45 height 9
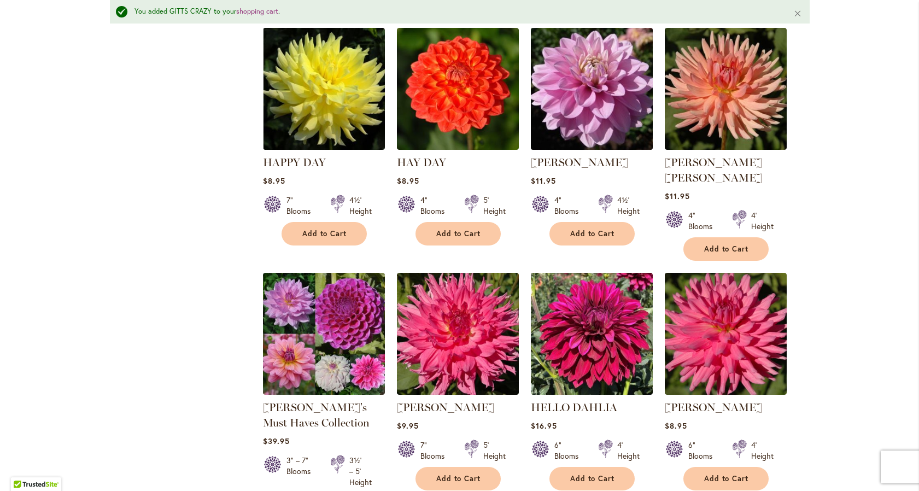
scroll to position [3137, 0]
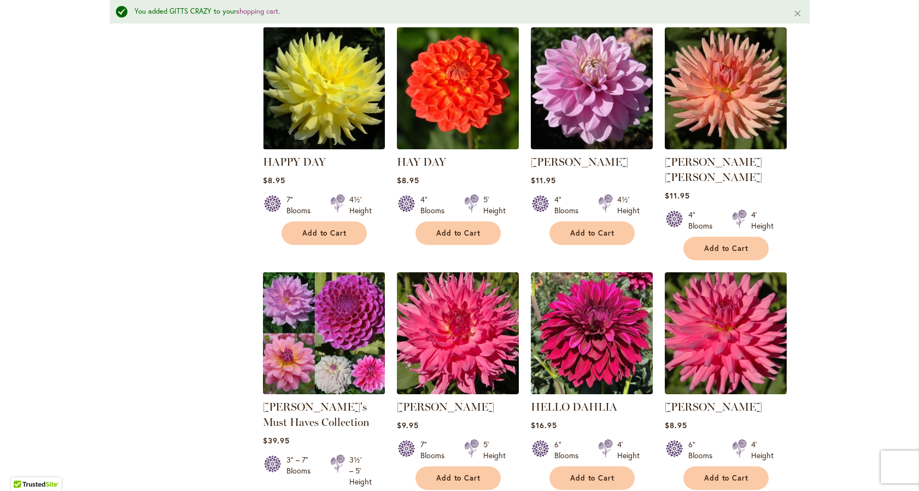
click at [286, 269] on img at bounding box center [324, 333] width 128 height 128
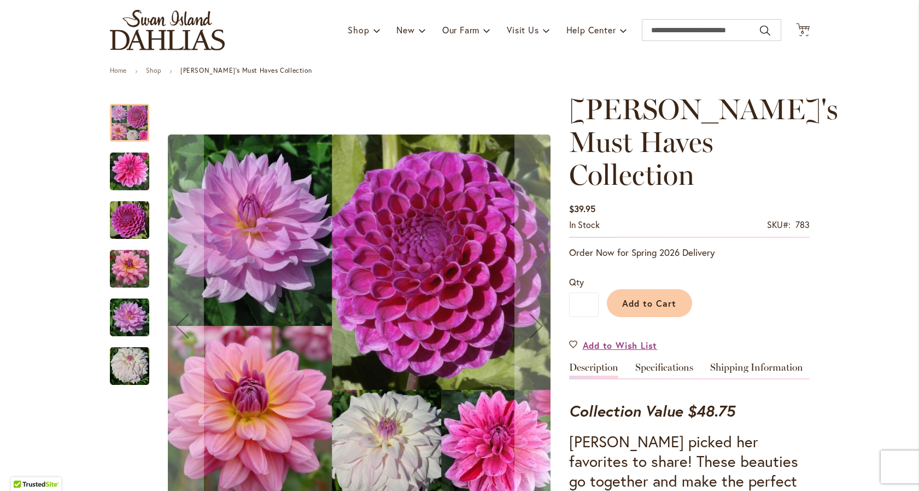
scroll to position [86, 0]
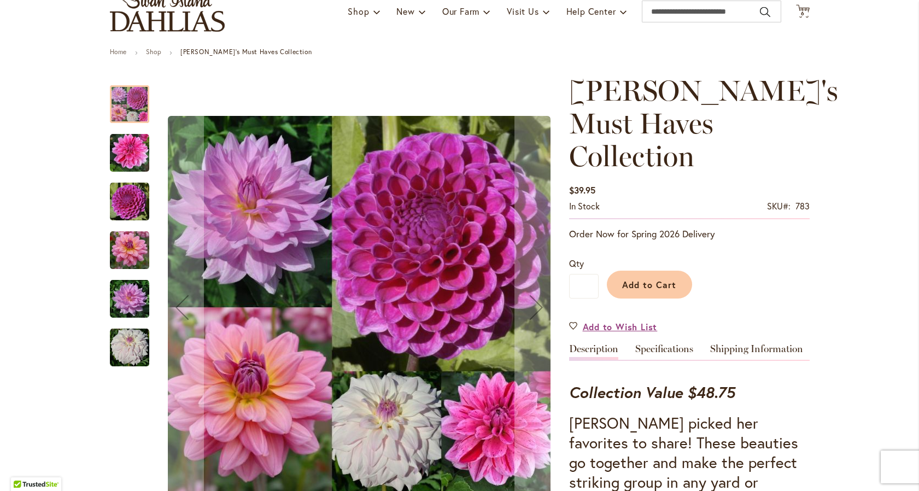
click at [141, 341] on img "WHO ME?" at bounding box center [129, 347] width 39 height 39
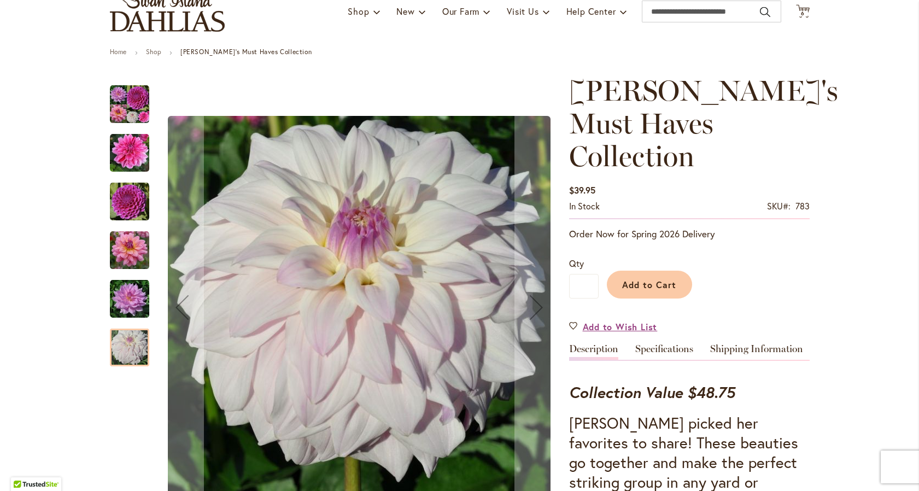
click at [136, 291] on img "UNICORN DREAMS" at bounding box center [129, 298] width 39 height 39
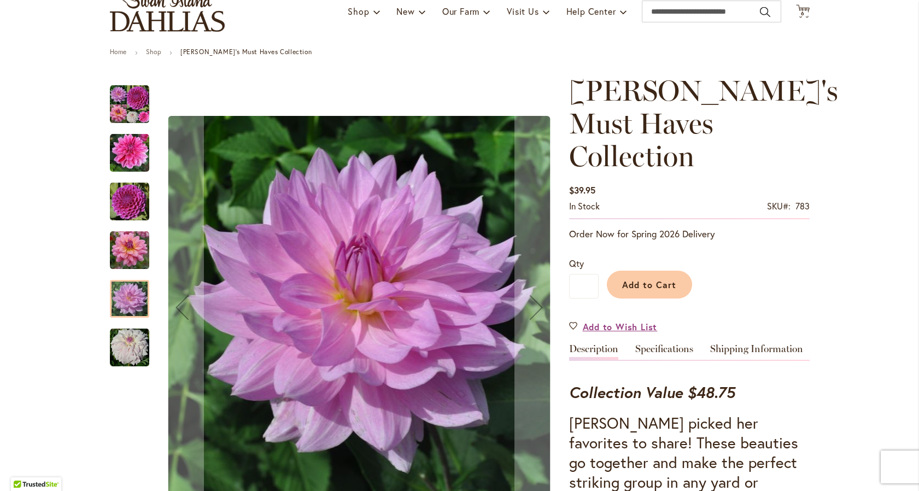
click at [129, 253] on img "SOUTERHN BELLE" at bounding box center [129, 250] width 39 height 39
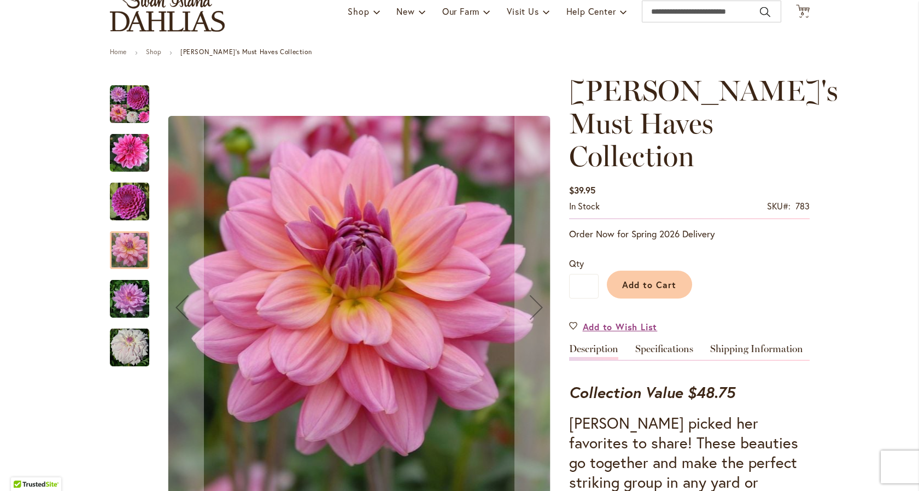
click at [130, 194] on img "NIJINSKI" at bounding box center [129, 201] width 39 height 39
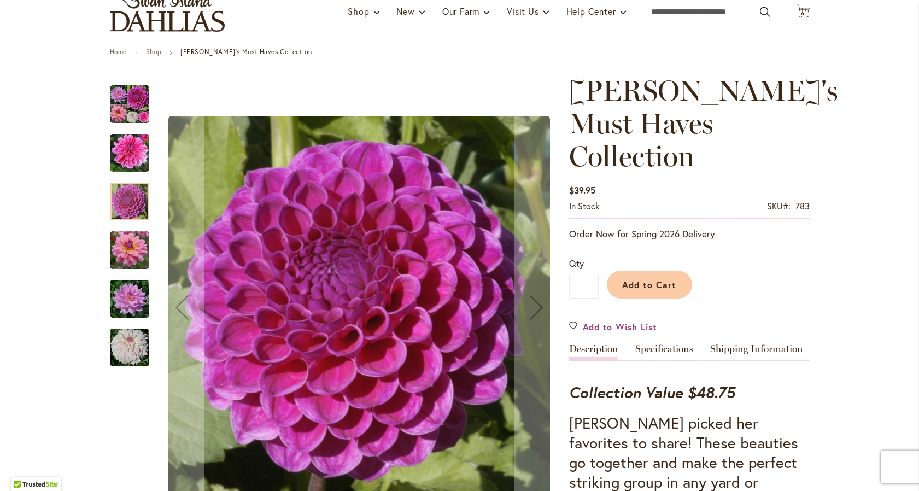
click at [119, 155] on img "CHA CHING" at bounding box center [129, 152] width 39 height 39
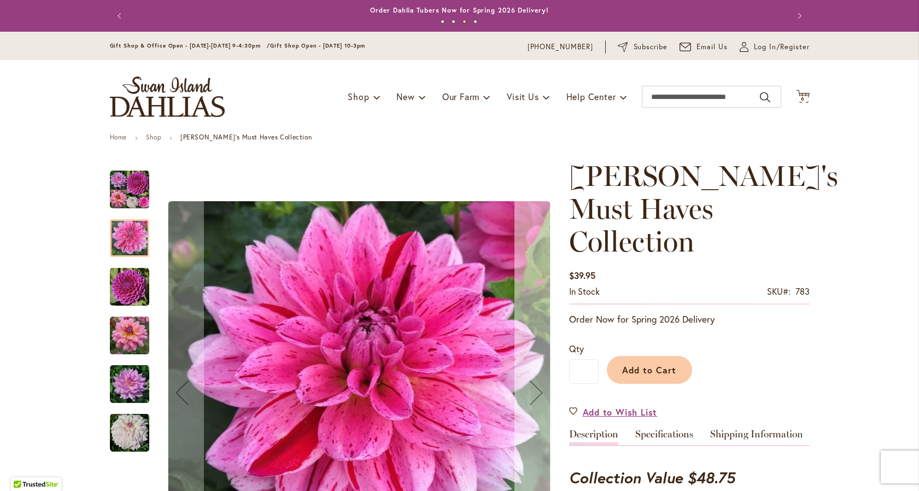
scroll to position [0, 0]
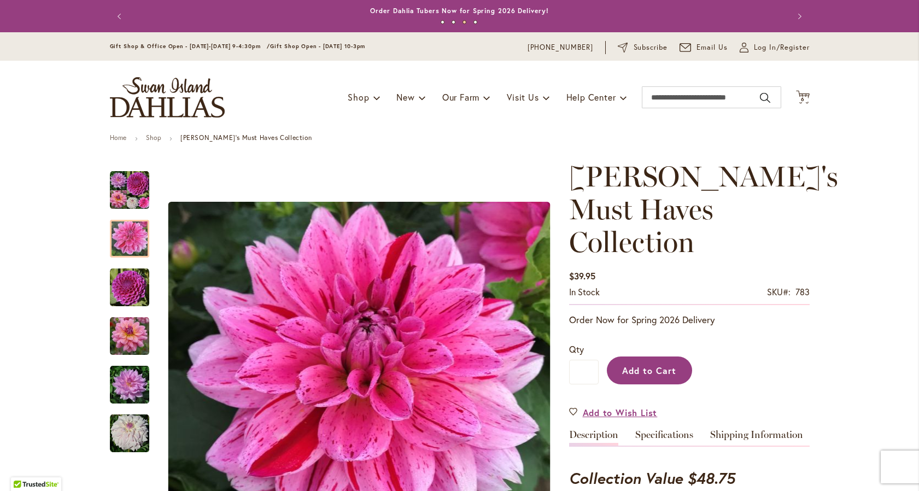
click at [623, 365] on span "Add to Cart" at bounding box center [649, 370] width 54 height 11
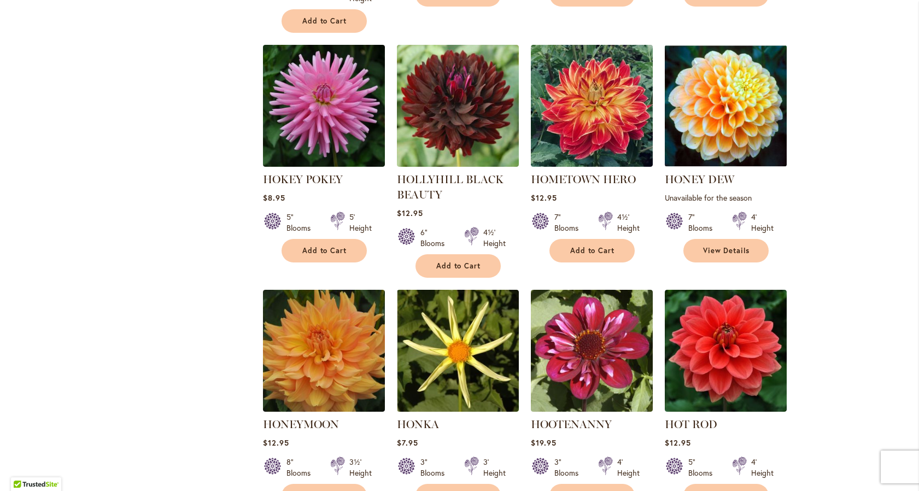
scroll to position [3656, 0]
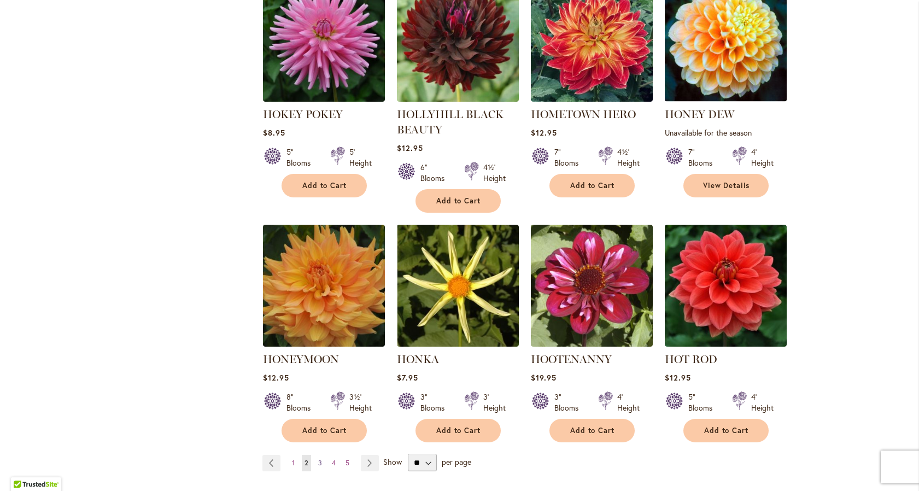
click at [316, 455] on link "Page 3" at bounding box center [320, 463] width 9 height 16
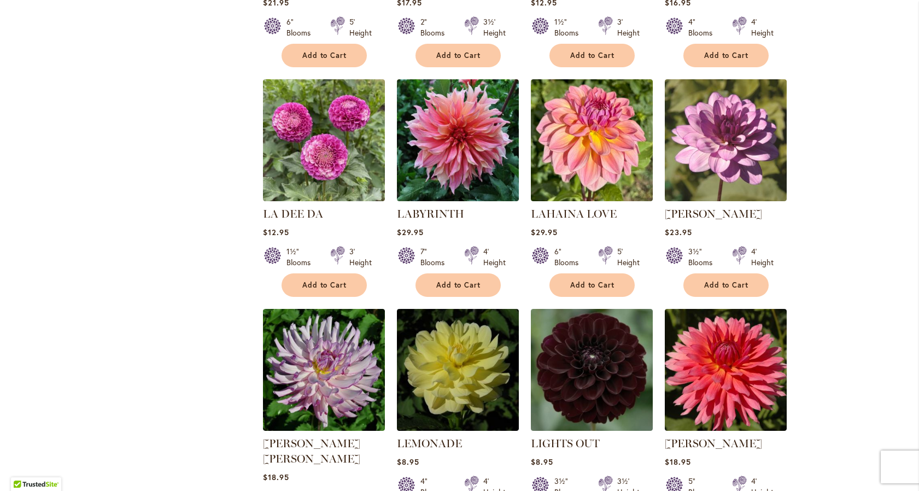
scroll to position [1825, 0]
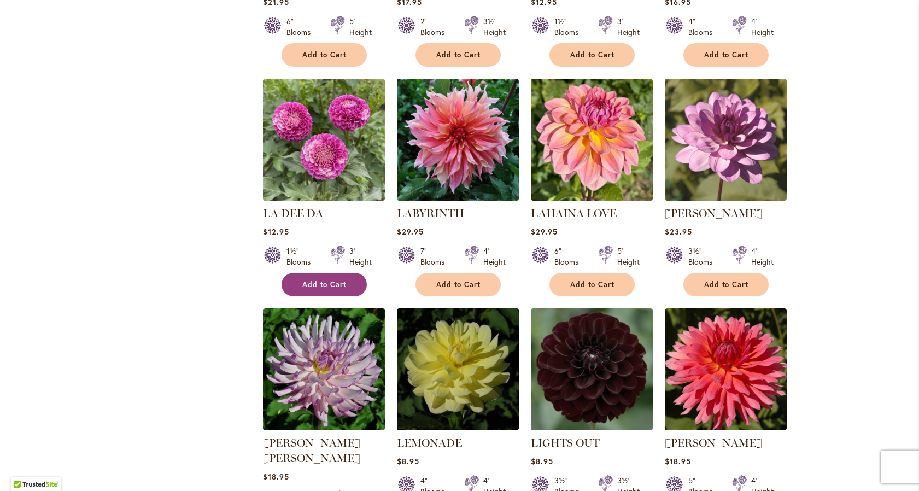
click at [320, 280] on span "Add to Cart" at bounding box center [324, 284] width 45 height 9
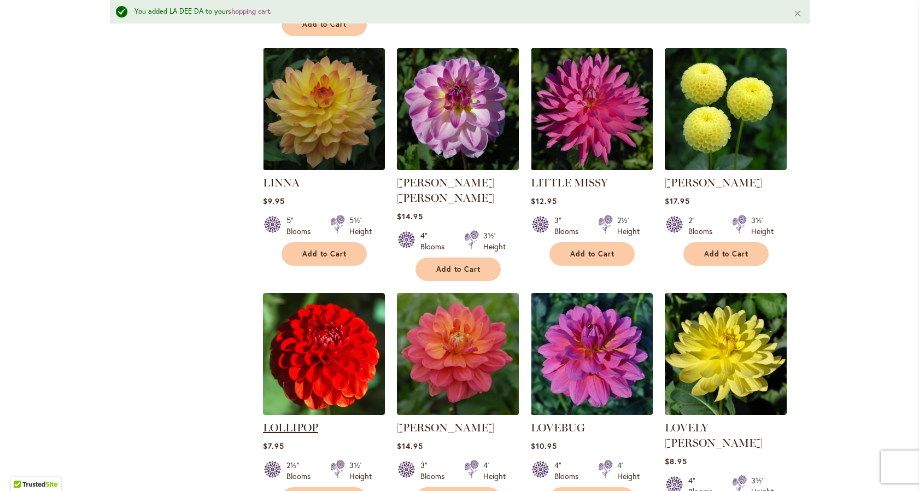
scroll to position [2357, 0]
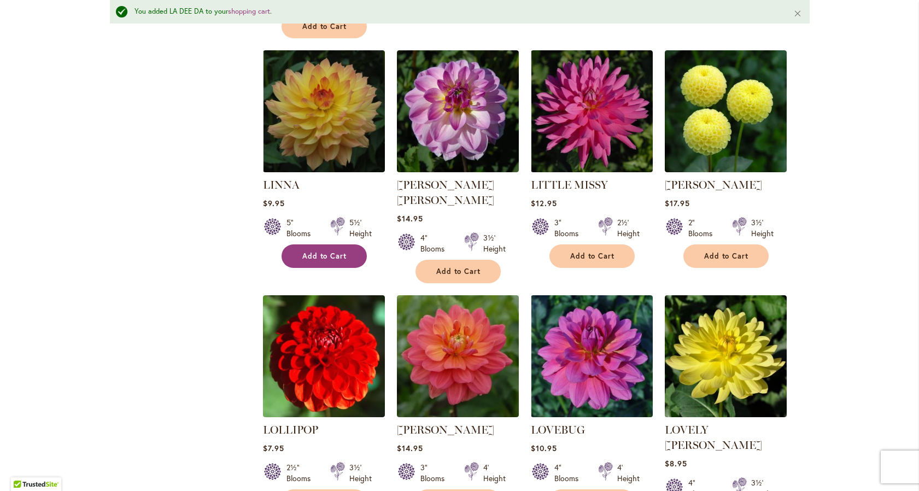
click at [306, 252] on span "Add to Cart" at bounding box center [324, 256] width 45 height 9
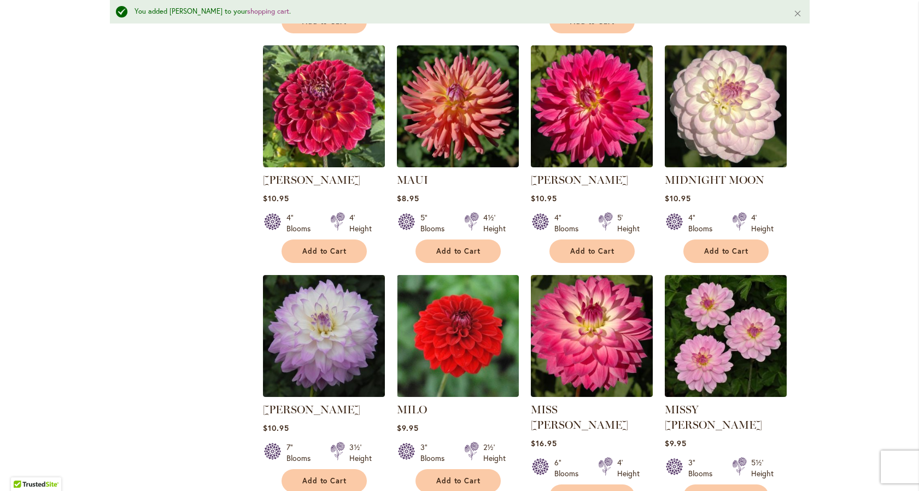
scroll to position [3573, 0]
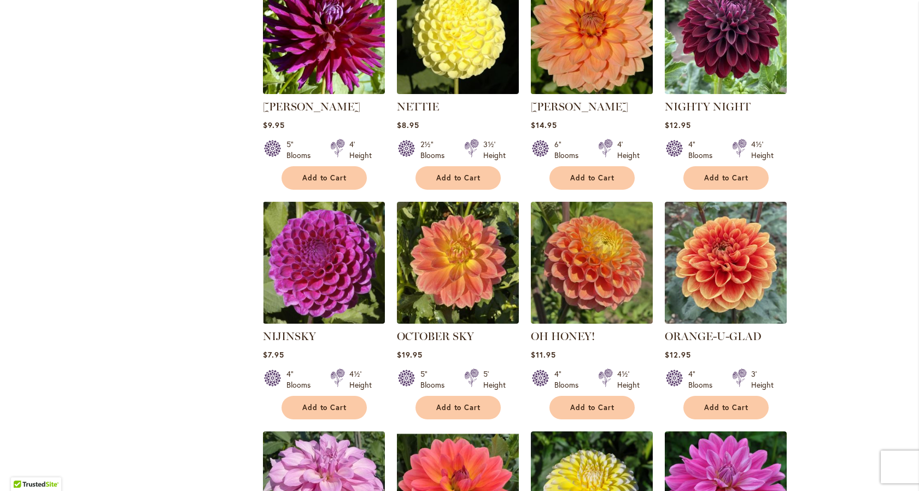
scroll to position [799, 0]
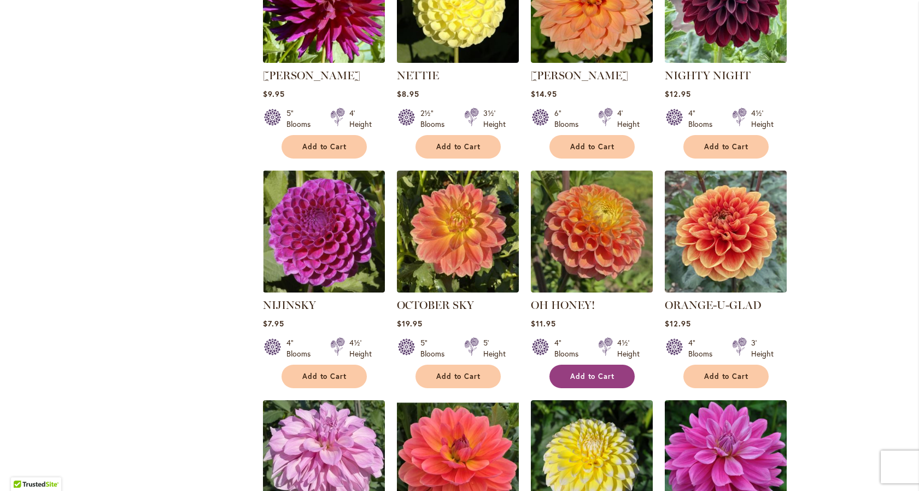
click at [577, 372] on span "Add to Cart" at bounding box center [592, 376] width 45 height 9
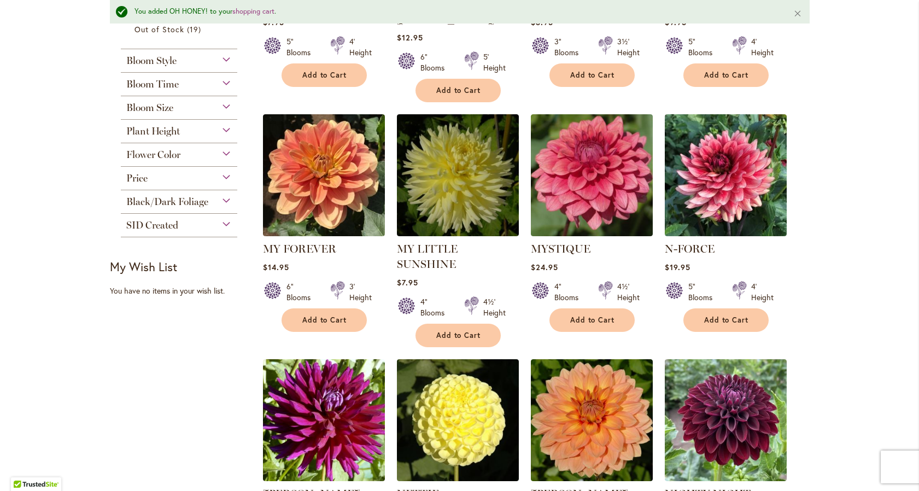
scroll to position [406, 0]
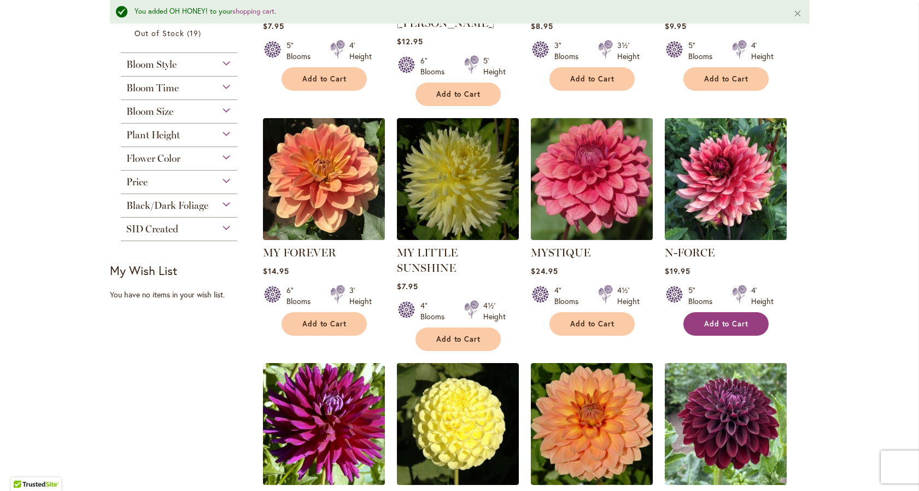
click at [699, 312] on button "Add to Cart" at bounding box center [726, 324] width 85 height 24
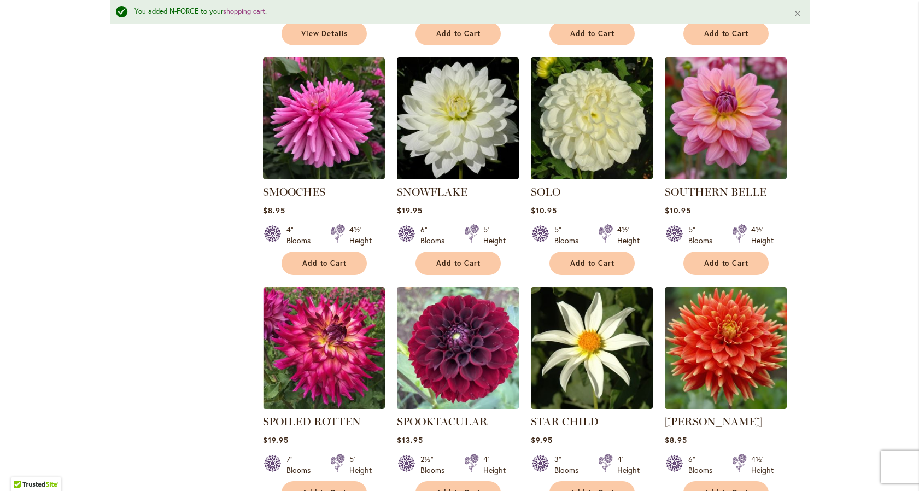
scroll to position [3055, 0]
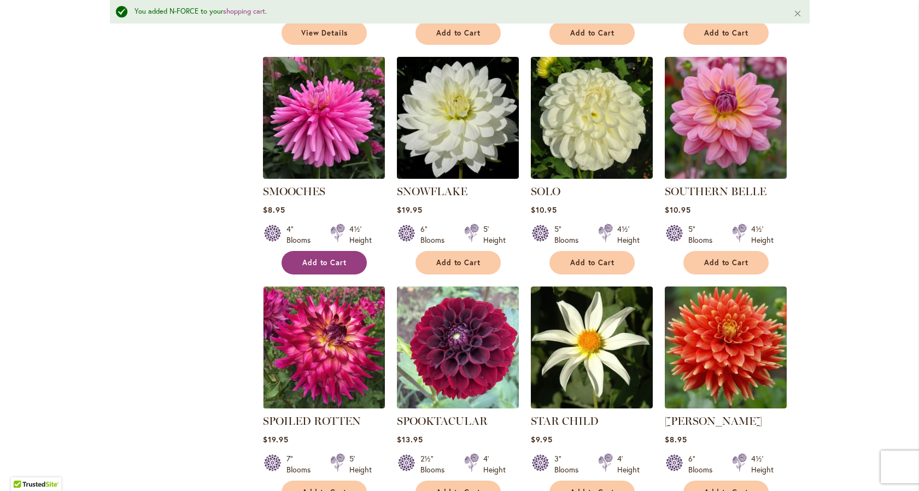
click at [333, 258] on span "Add to Cart" at bounding box center [324, 262] width 45 height 9
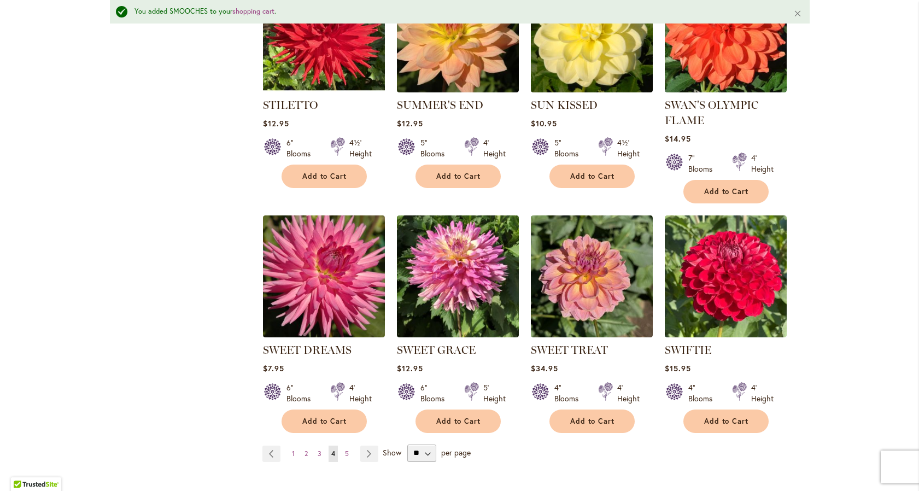
scroll to position [3601, 0]
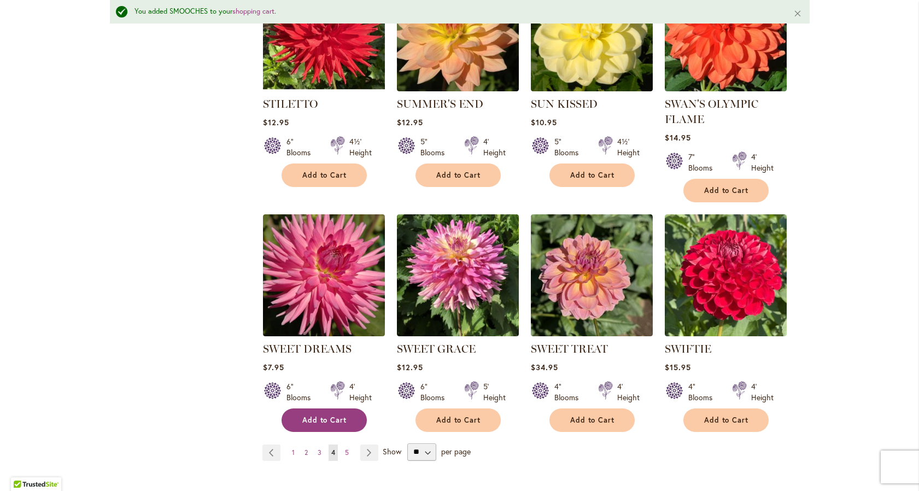
click at [336, 408] on button "Add to Cart" at bounding box center [324, 420] width 85 height 24
click at [345, 448] on span "5" at bounding box center [347, 452] width 4 height 8
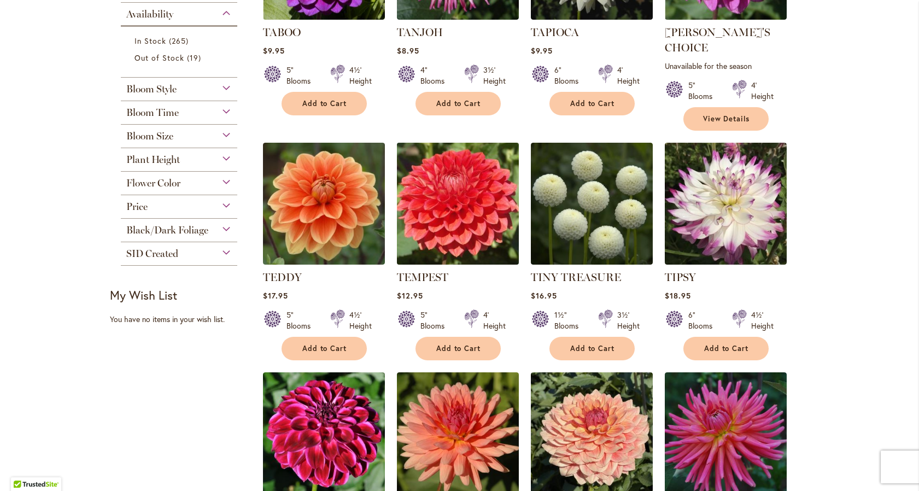
scroll to position [365, 0]
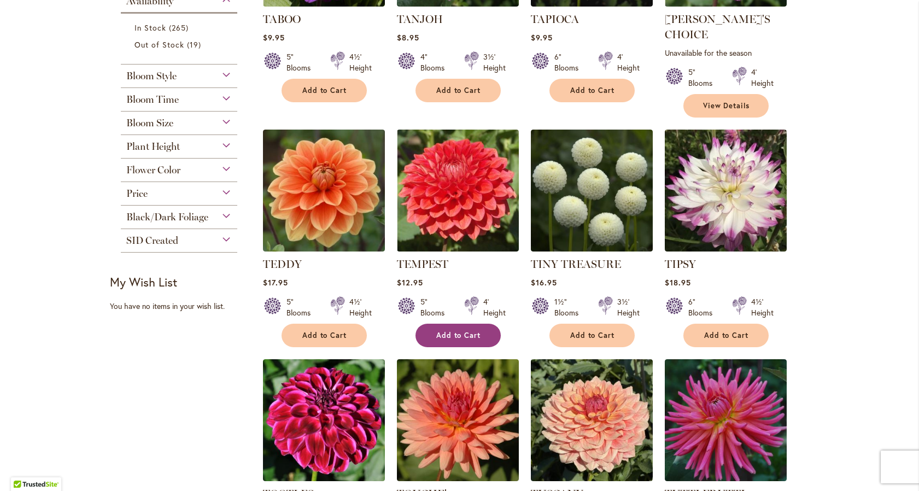
click at [443, 331] on span "Add to Cart" at bounding box center [458, 335] width 45 height 9
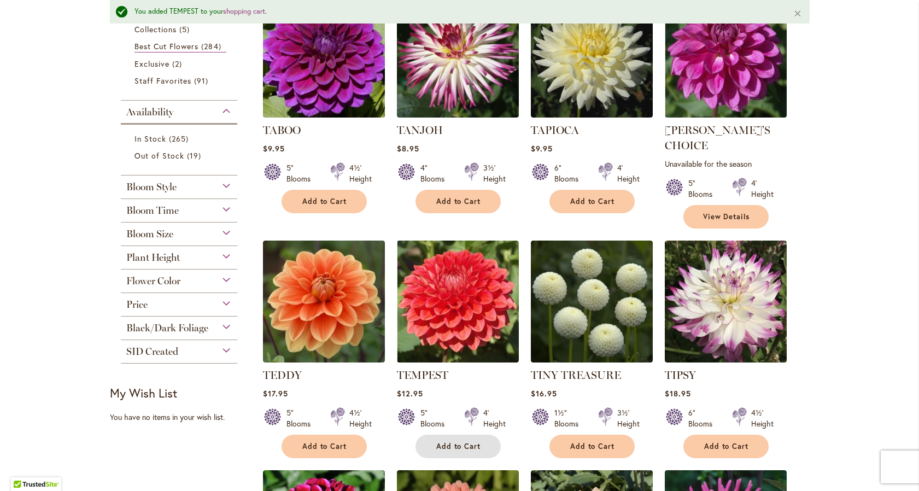
scroll to position [0, 0]
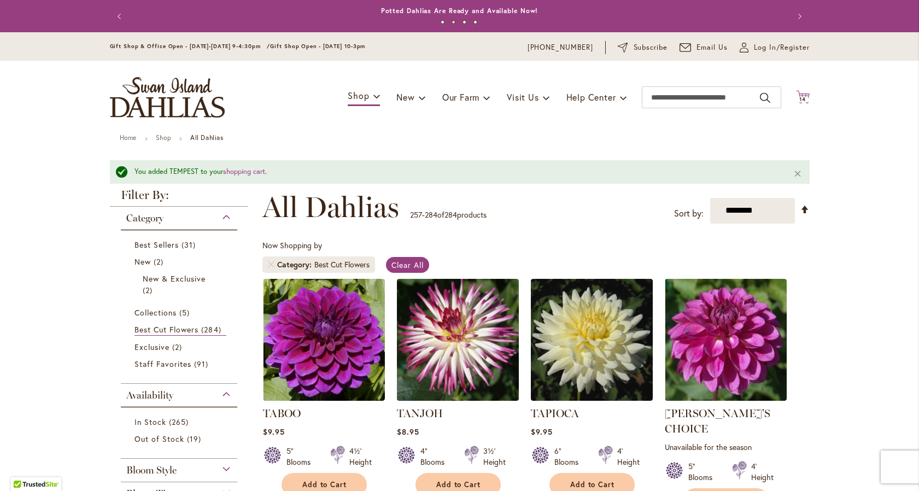
click at [797, 96] on icon "Cart .cls-1 { fill: #231f20; }" at bounding box center [803, 97] width 14 height 14
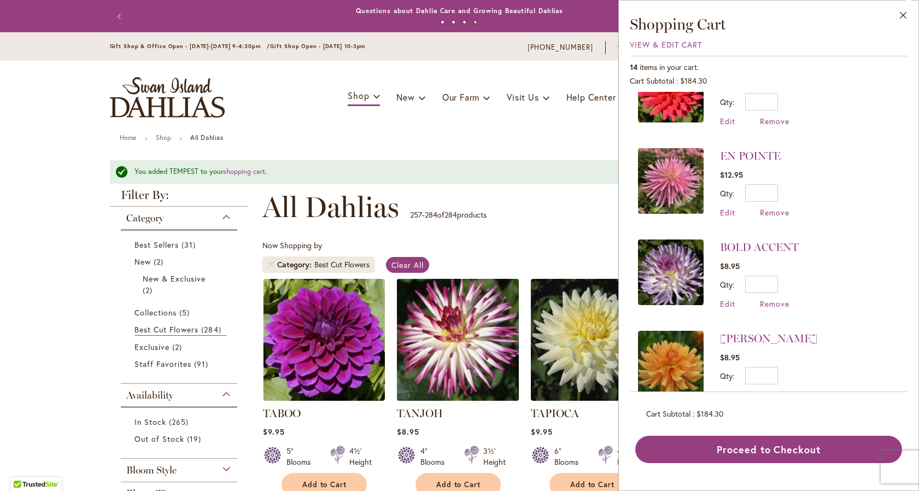
scroll to position [973, 0]
